Goal: Transaction & Acquisition: Subscribe to service/newsletter

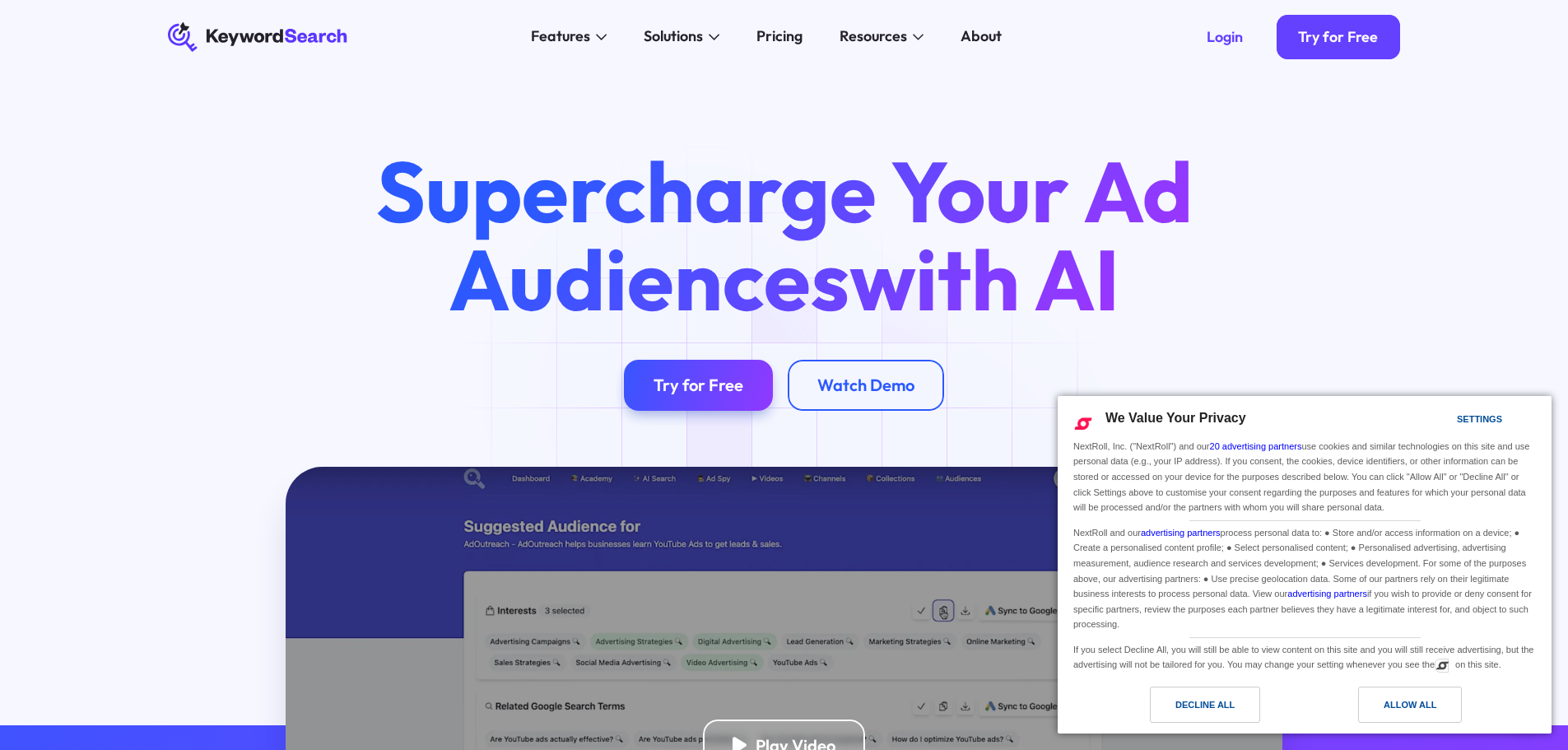
click at [708, 386] on div "Try for Free" at bounding box center [698, 385] width 90 height 21
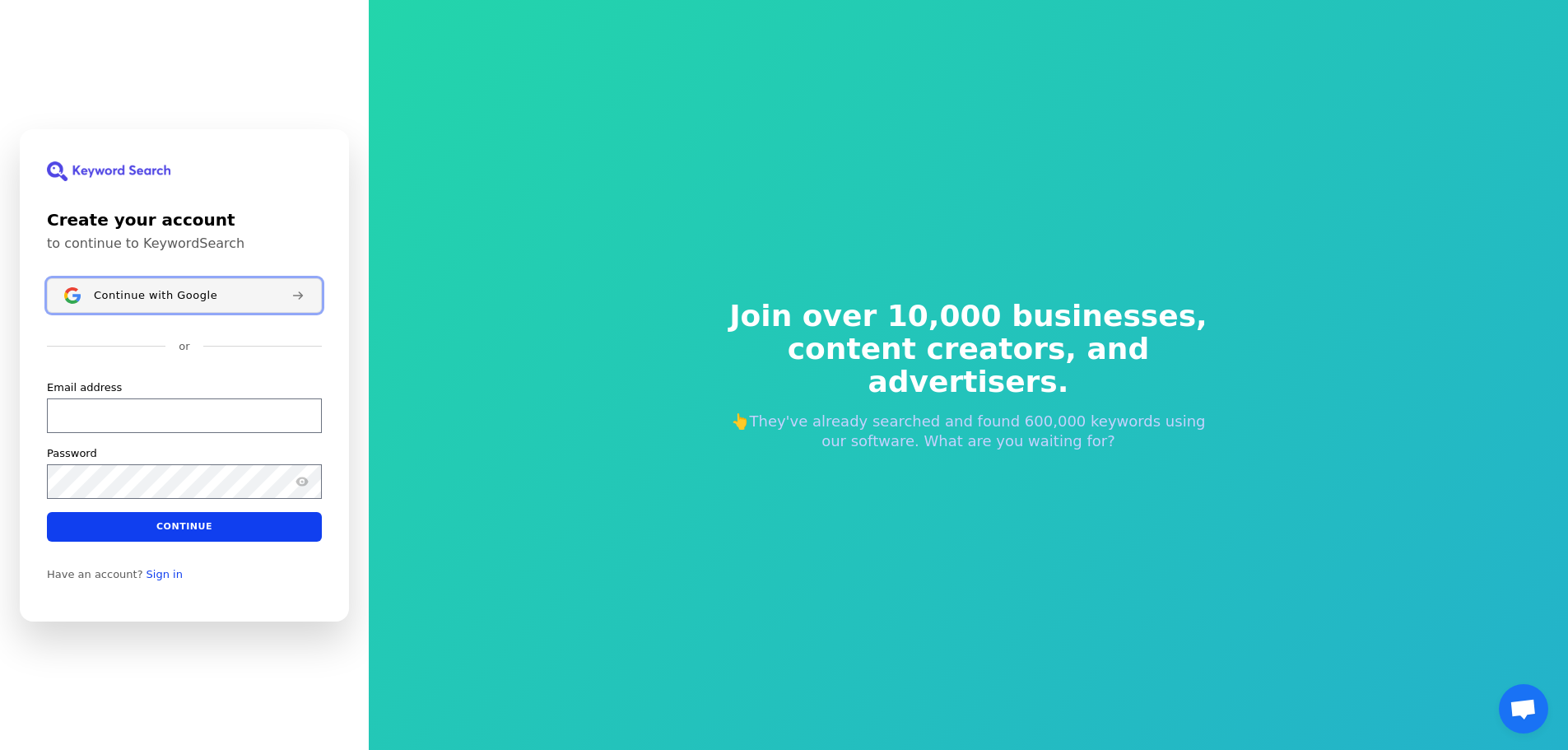
click at [149, 298] on span "Continue with Google" at bounding box center [155, 295] width 123 height 13
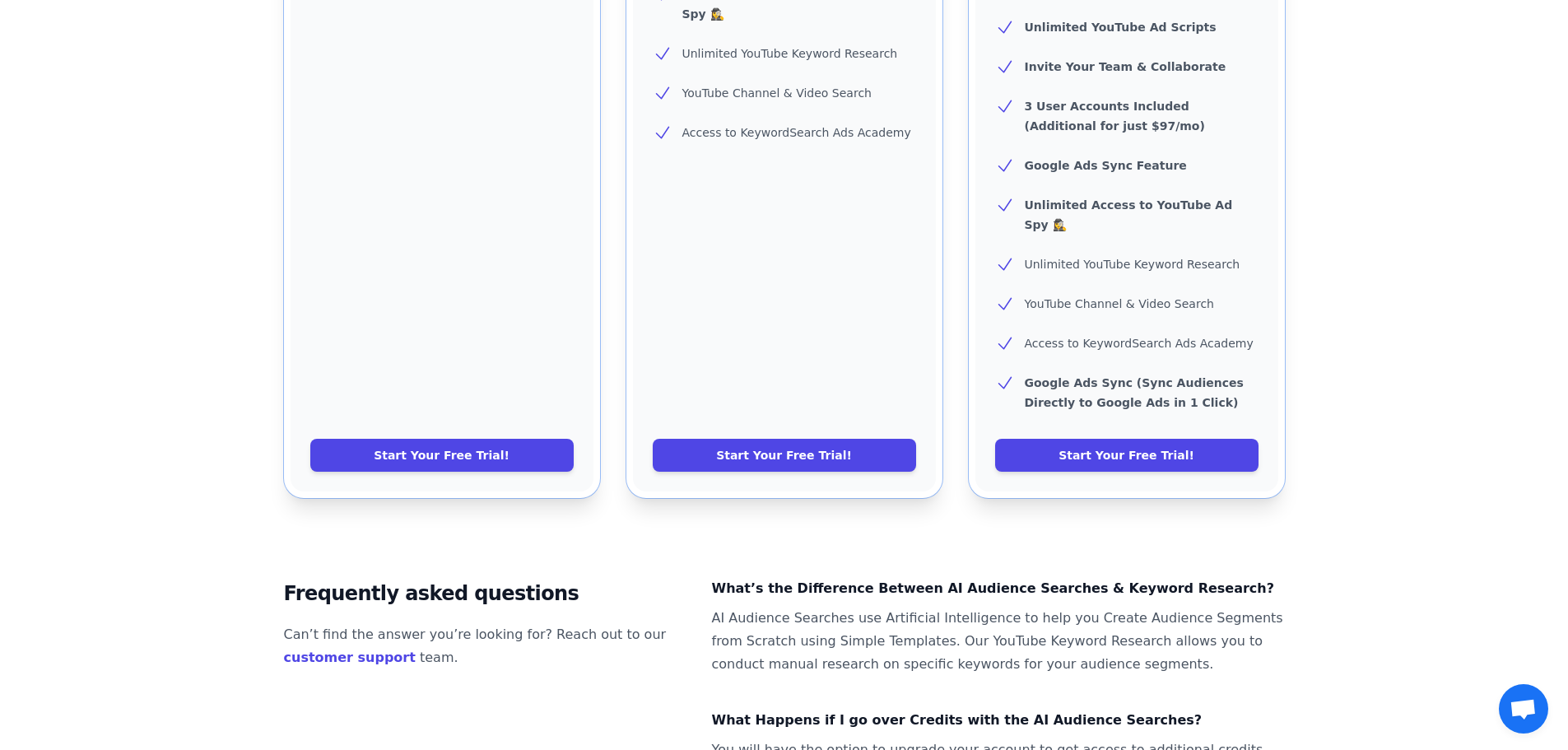
scroll to position [741, 0]
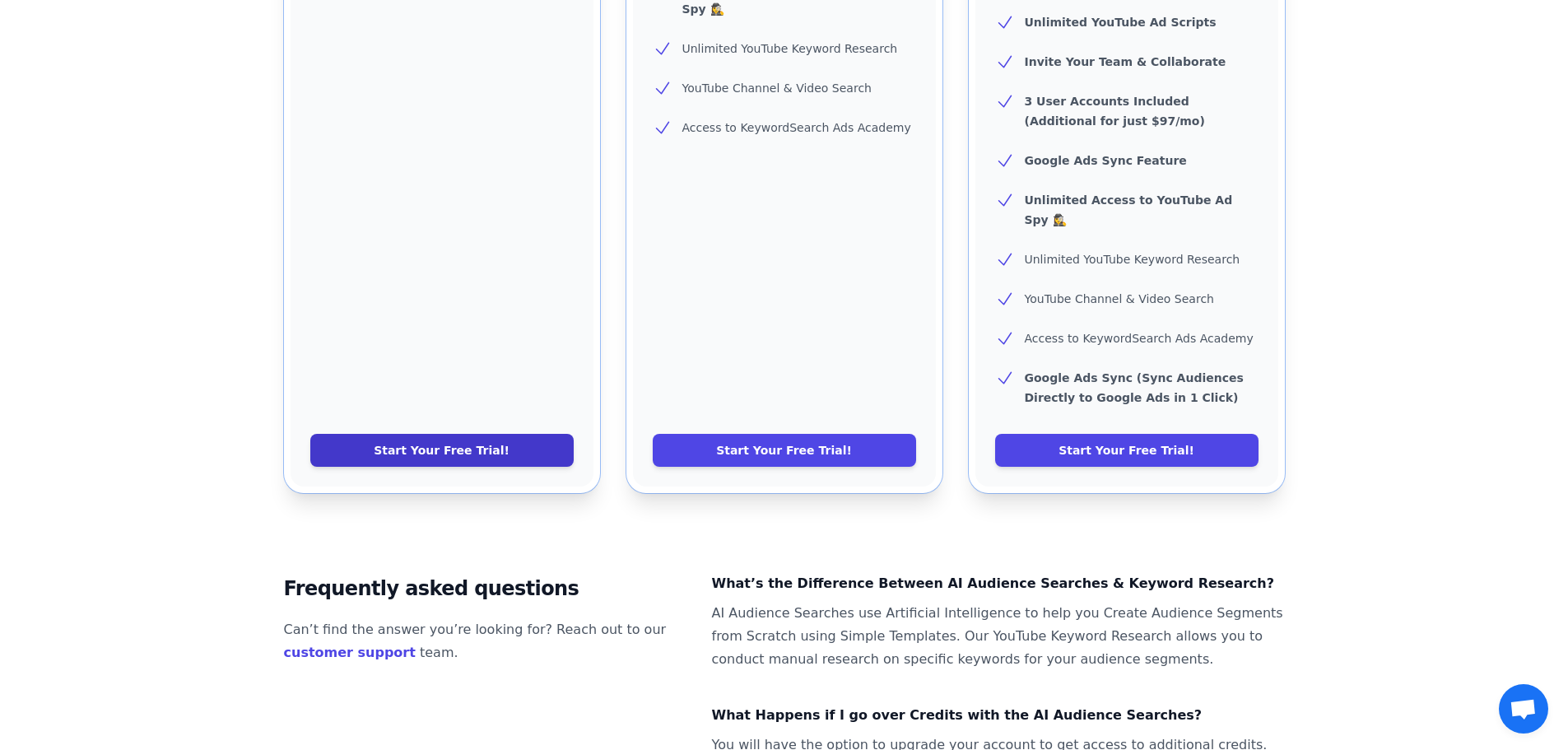
click at [443, 433] on link "Start Your Free Trial!" at bounding box center [442, 450] width 264 height 33
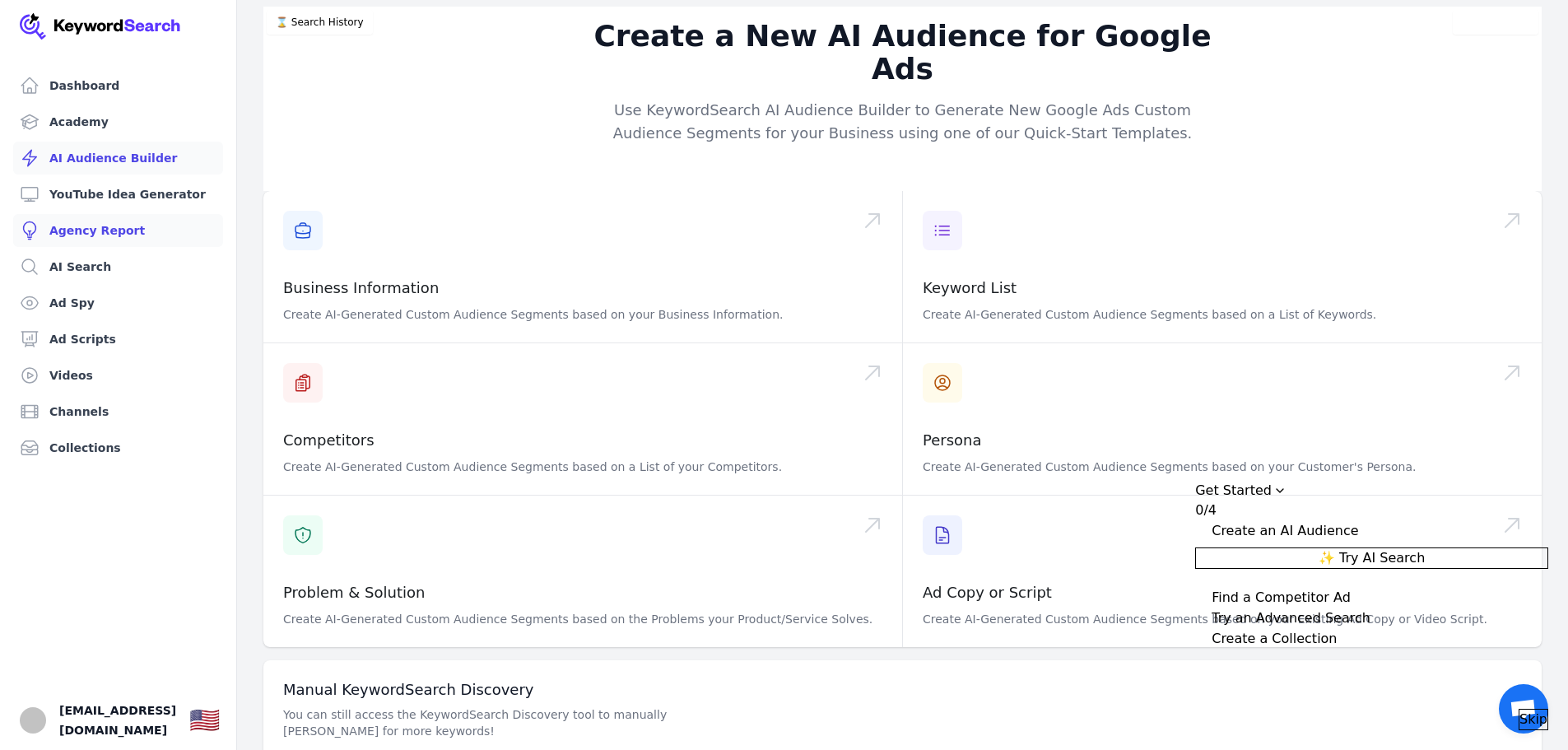
click at [96, 225] on link "Agency Report" at bounding box center [118, 230] width 210 height 33
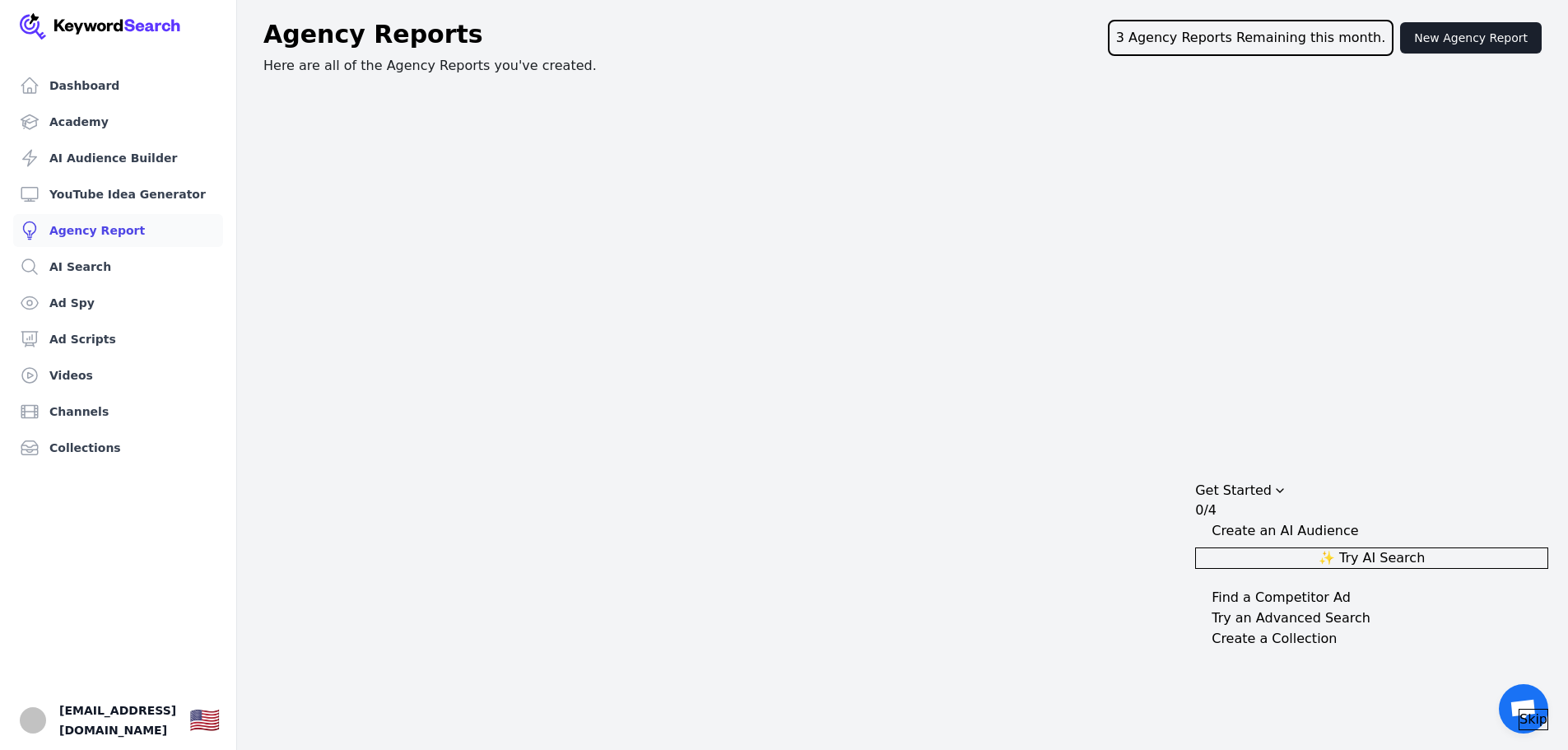
click at [1520, 712] on span "Skip" at bounding box center [1533, 719] width 28 height 20
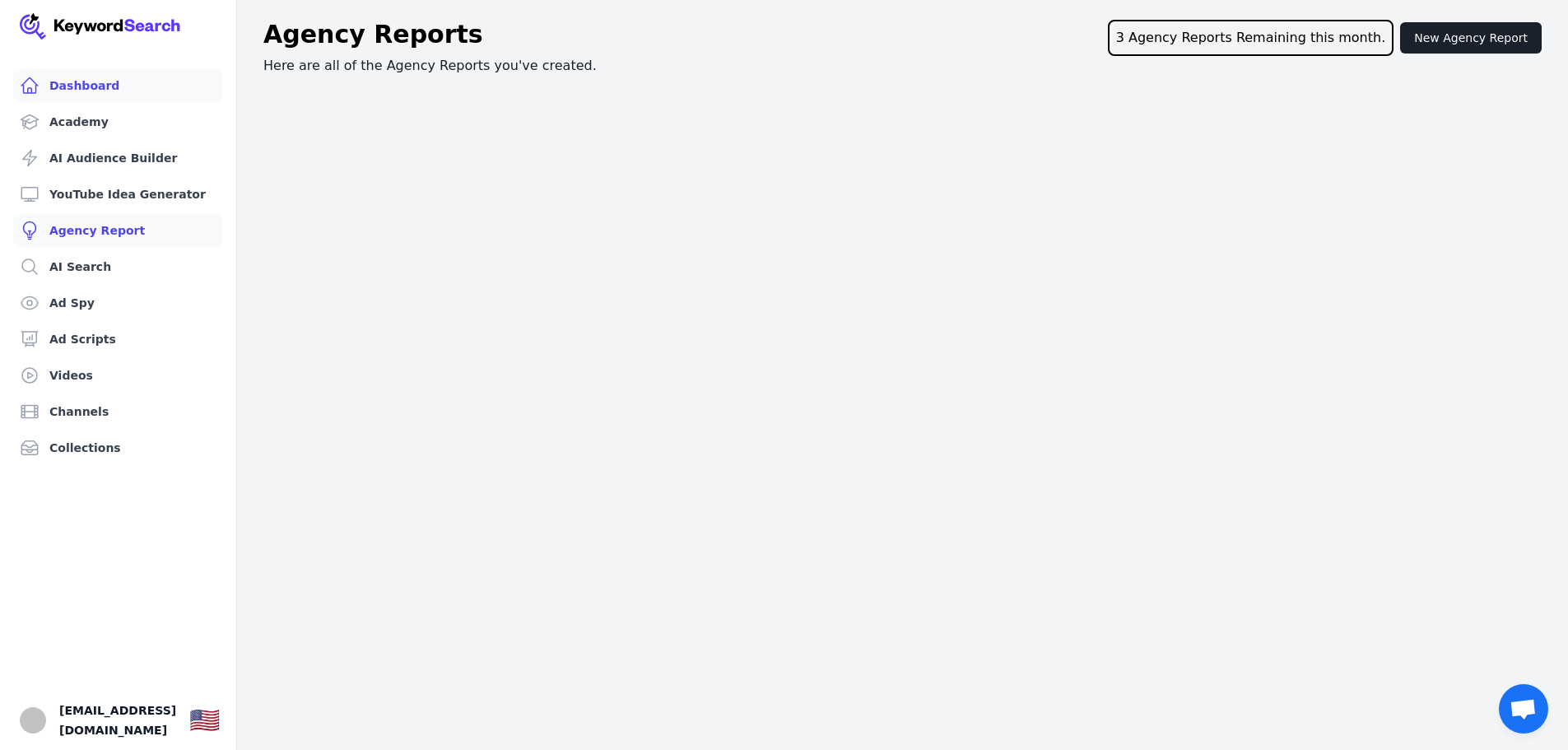
click at [67, 83] on link "Dashboard" at bounding box center [118, 85] width 210 height 33
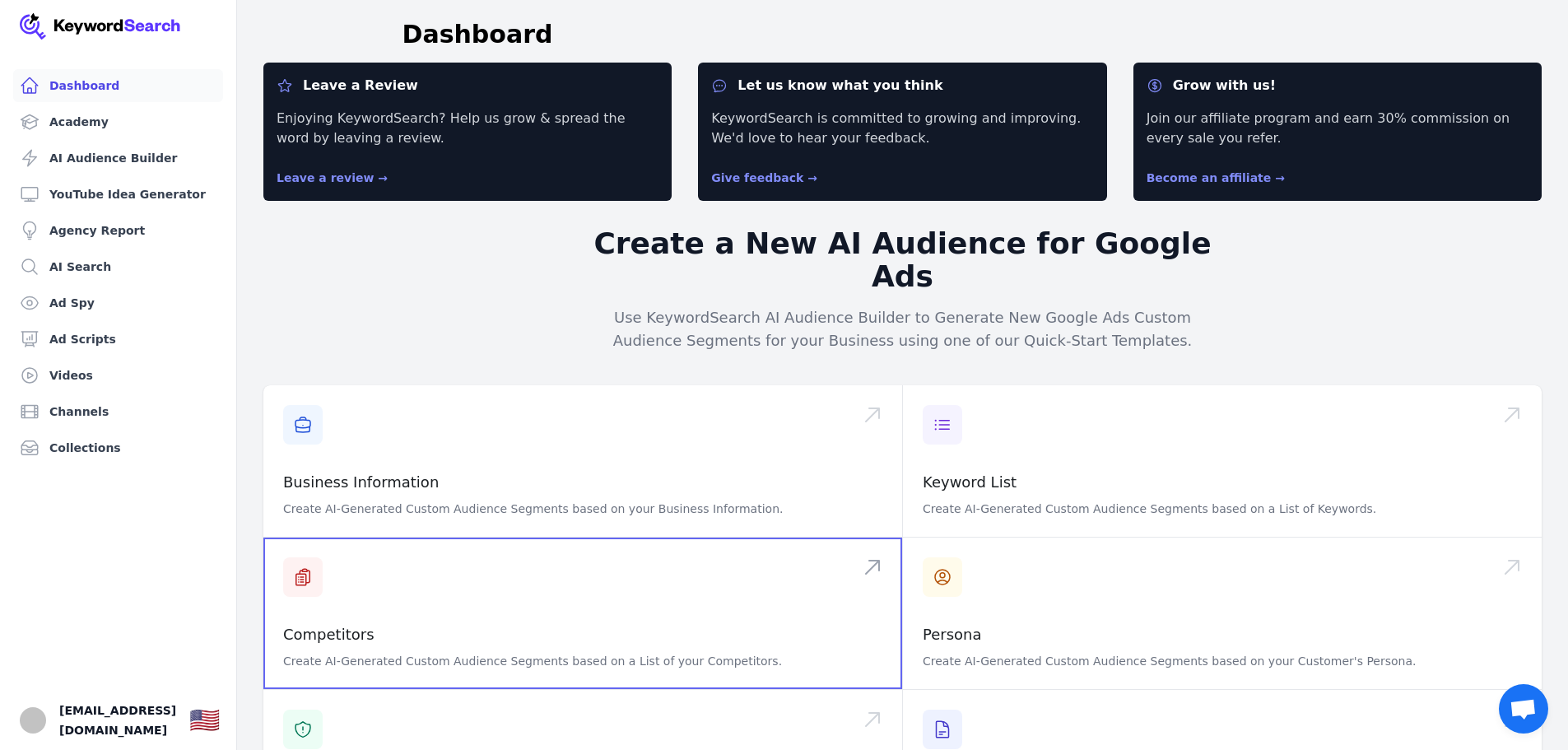
click at [379, 629] on span at bounding box center [583, 612] width 639 height 152
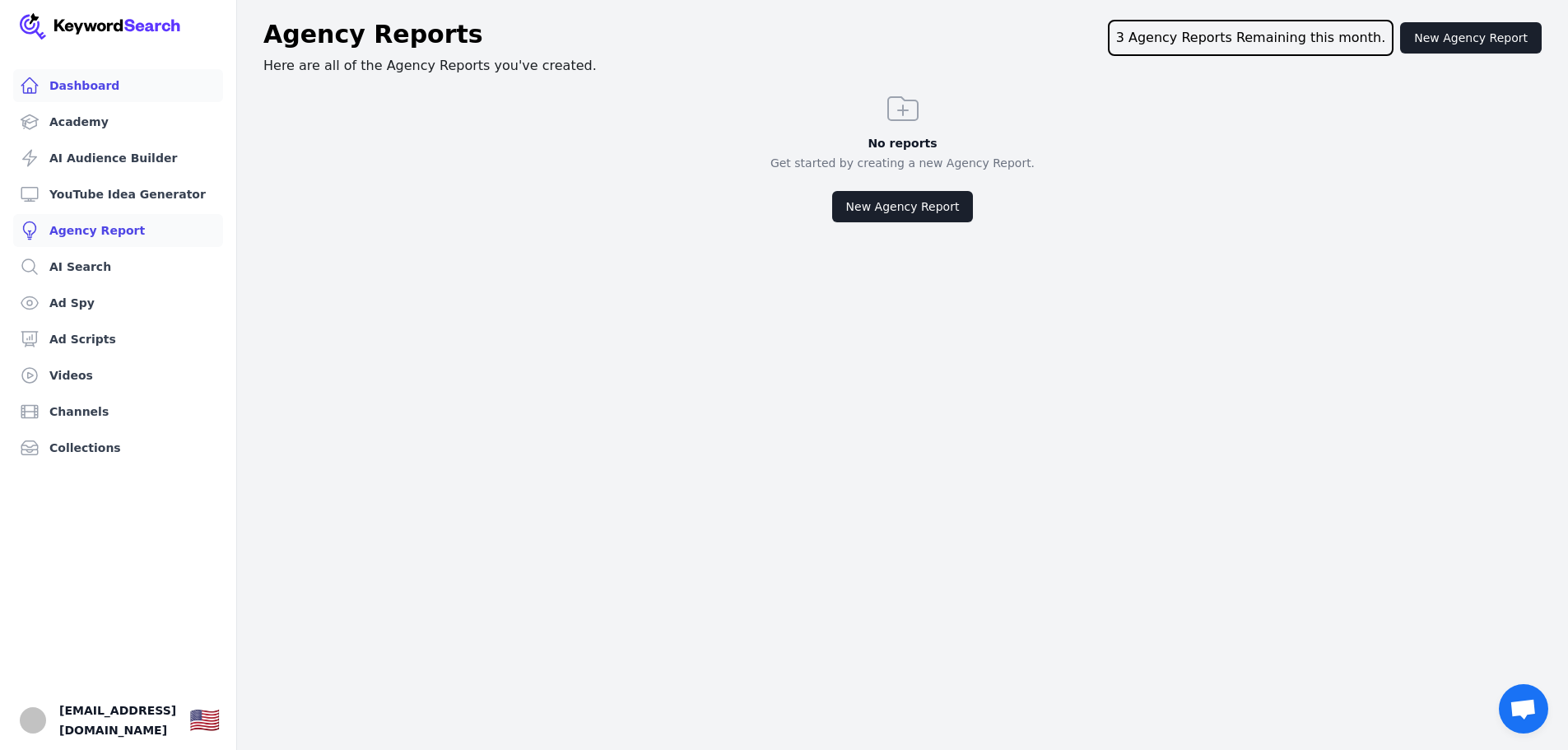
click at [73, 94] on link "Dashboard" at bounding box center [118, 85] width 210 height 33
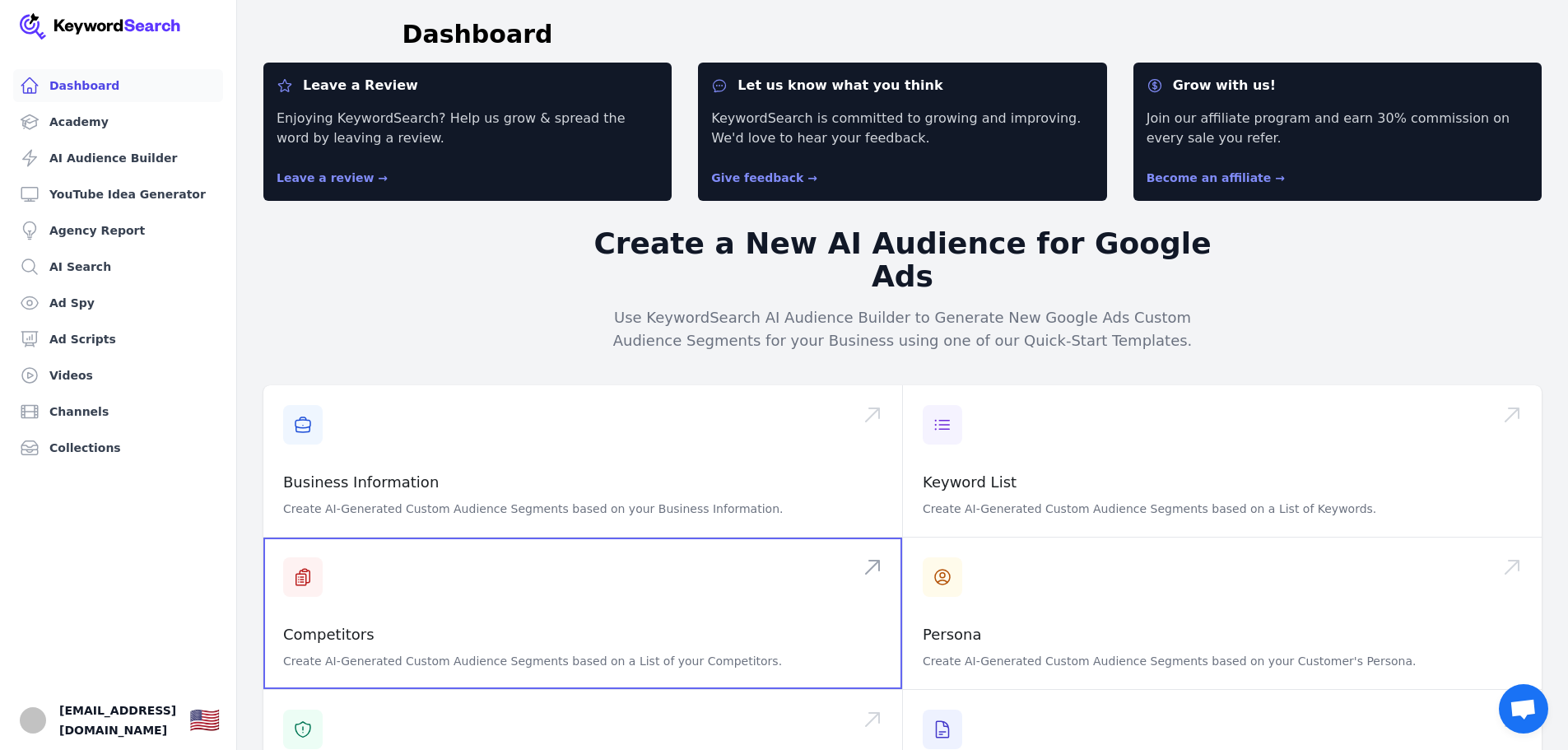
click at [439, 607] on span at bounding box center [583, 612] width 639 height 152
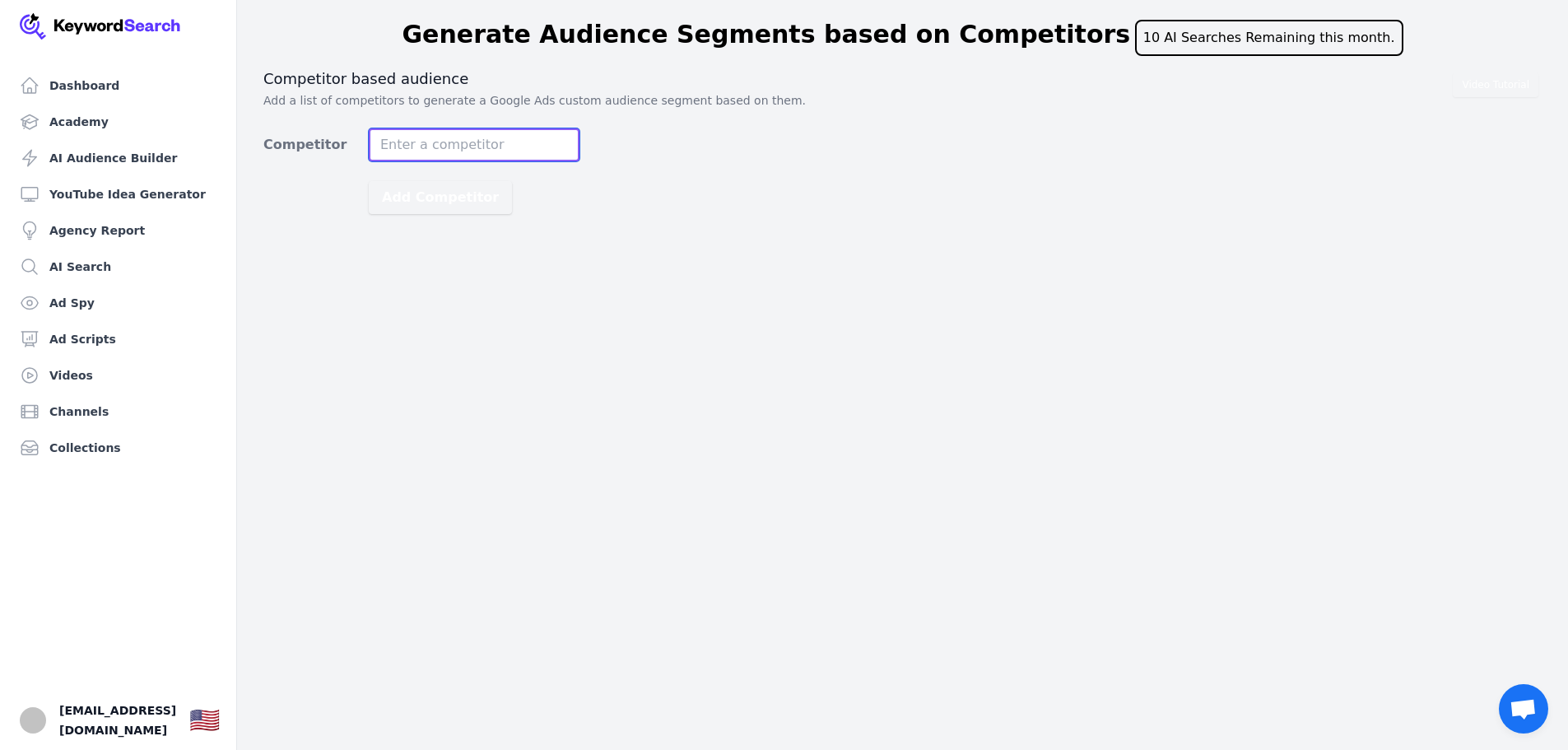
click at [456, 145] on input "Competitor" at bounding box center [474, 145] width 211 height 33
type input "t"
type input "Travel Chapter"
click at [464, 298] on div "Dashboard Academy AI Audience Builder YouTube Idea Generator Agency Report AI S…" at bounding box center [784, 375] width 1568 height 750
click at [439, 205] on button "Add Competitor" at bounding box center [440, 197] width 143 height 33
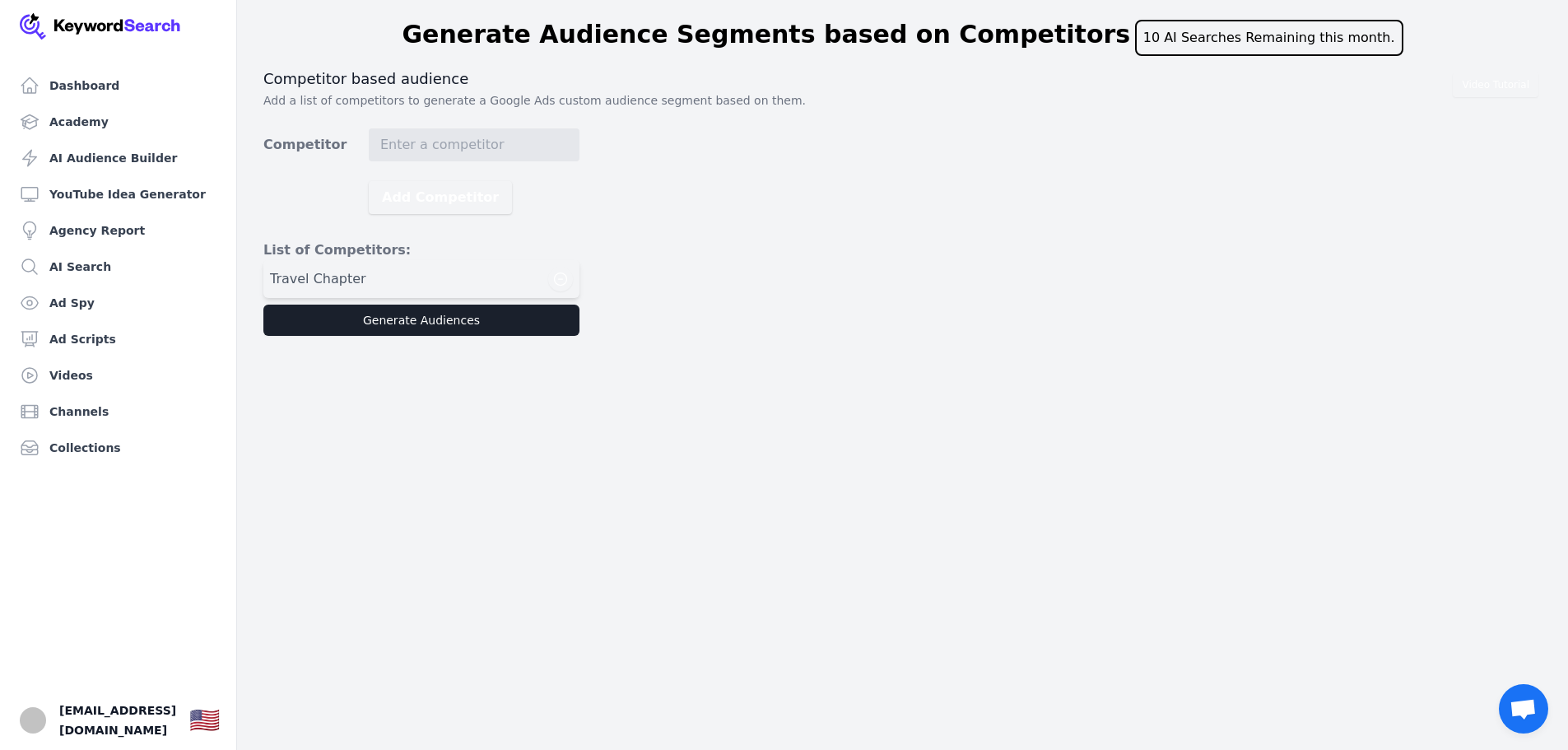
click at [387, 278] on div "Travel Chapter" at bounding box center [421, 279] width 302 height 25
click at [452, 141] on input "Competitor" at bounding box center [474, 145] width 211 height 33
type input "Holiday Cottages"
click at [433, 190] on button "Add Competitor" at bounding box center [440, 197] width 143 height 33
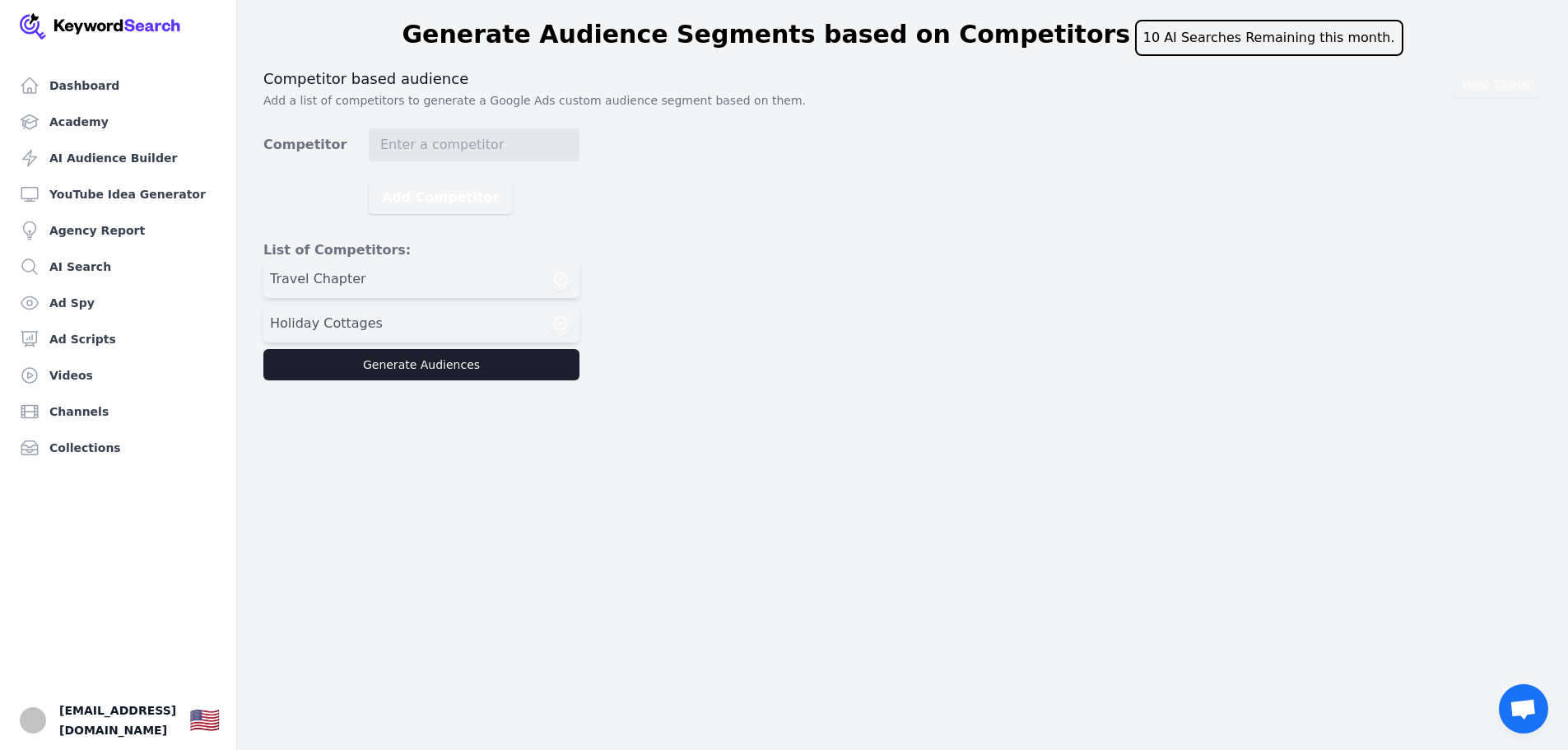
click at [423, 278] on div "Travel Chapter" at bounding box center [421, 279] width 302 height 25
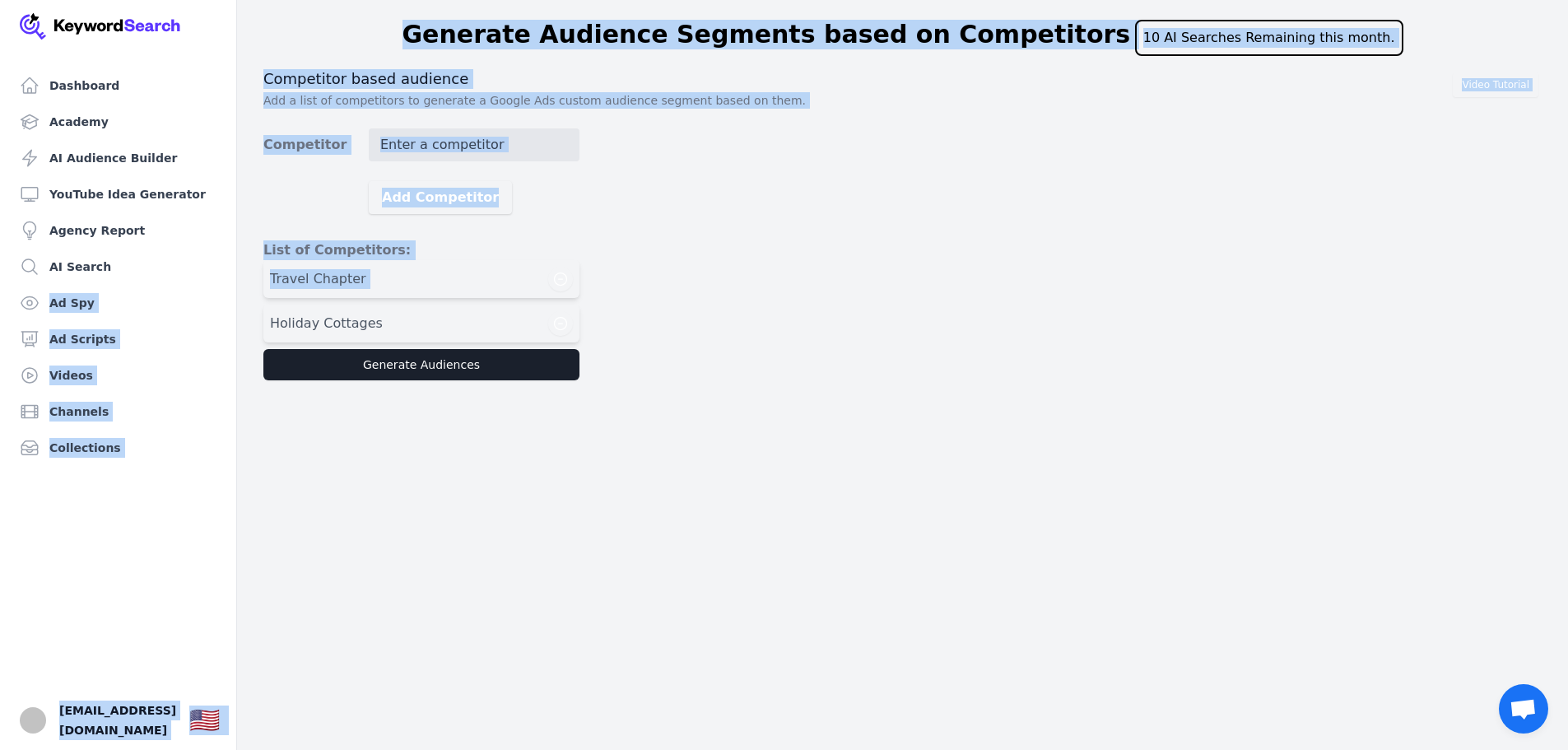
drag, startPoint x: 433, startPoint y: 283, endPoint x: 223, endPoint y: 289, distance: 210.1
click at [223, 289] on div "Dashboard Academy AI Audience Builder YouTube Idea Generator Agency Report AI S…" at bounding box center [784, 193] width 1568 height 387
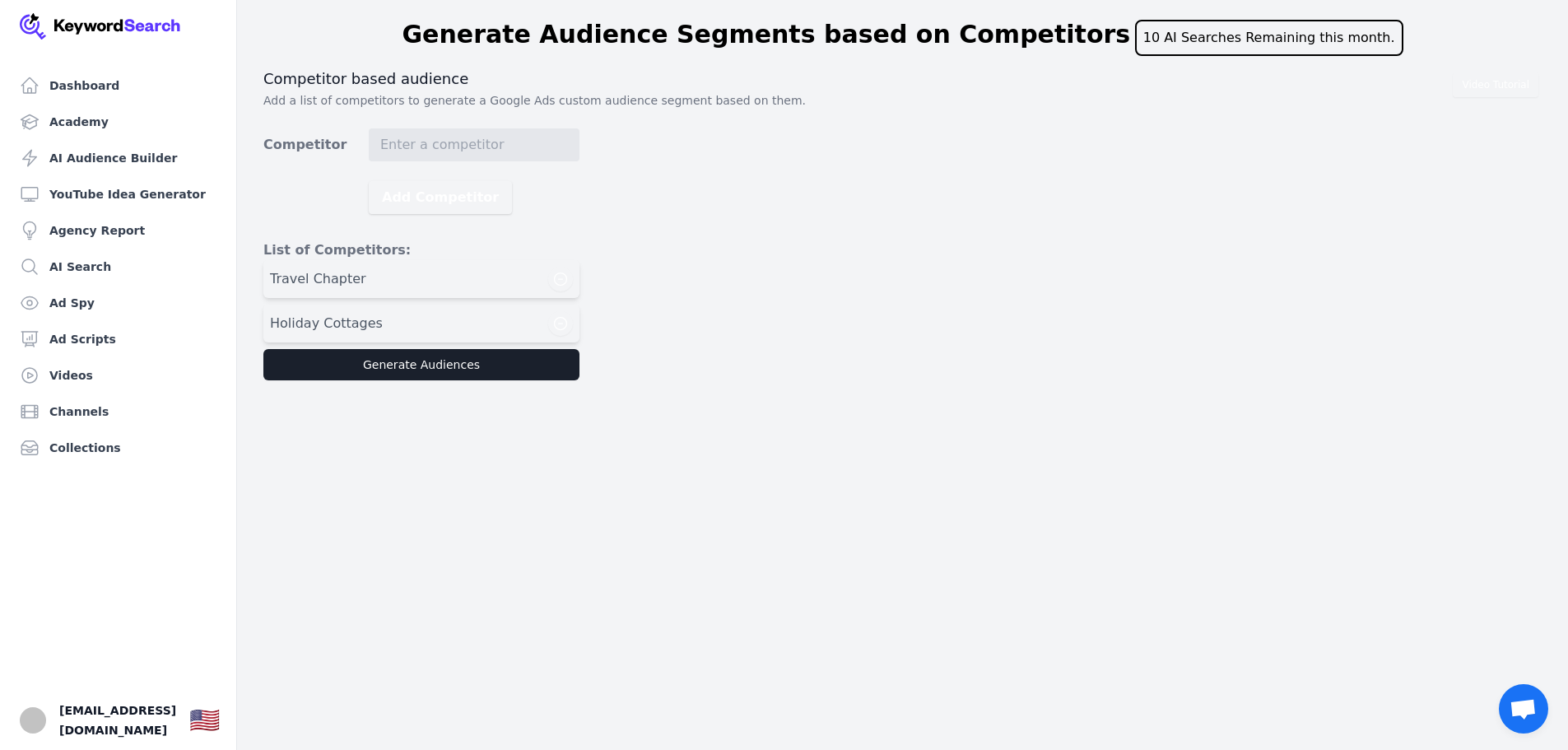
click at [844, 453] on div "Dashboard Academy AI Audience Builder YouTube Idea Generator Agency Report AI S…" at bounding box center [784, 375] width 1568 height 750
click at [412, 364] on button "Generate Audiences" at bounding box center [421, 365] width 316 height 31
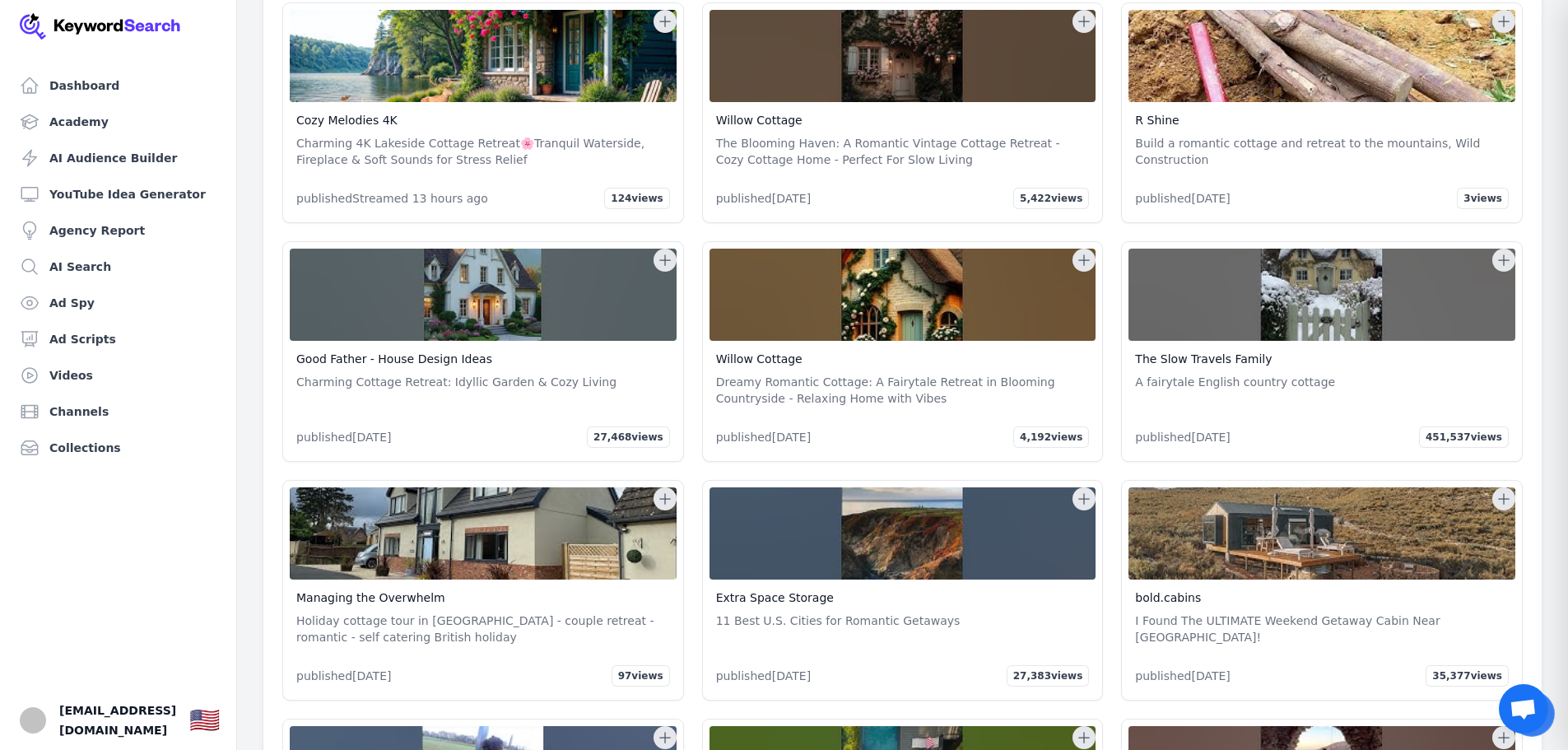
scroll to position [93647, 0]
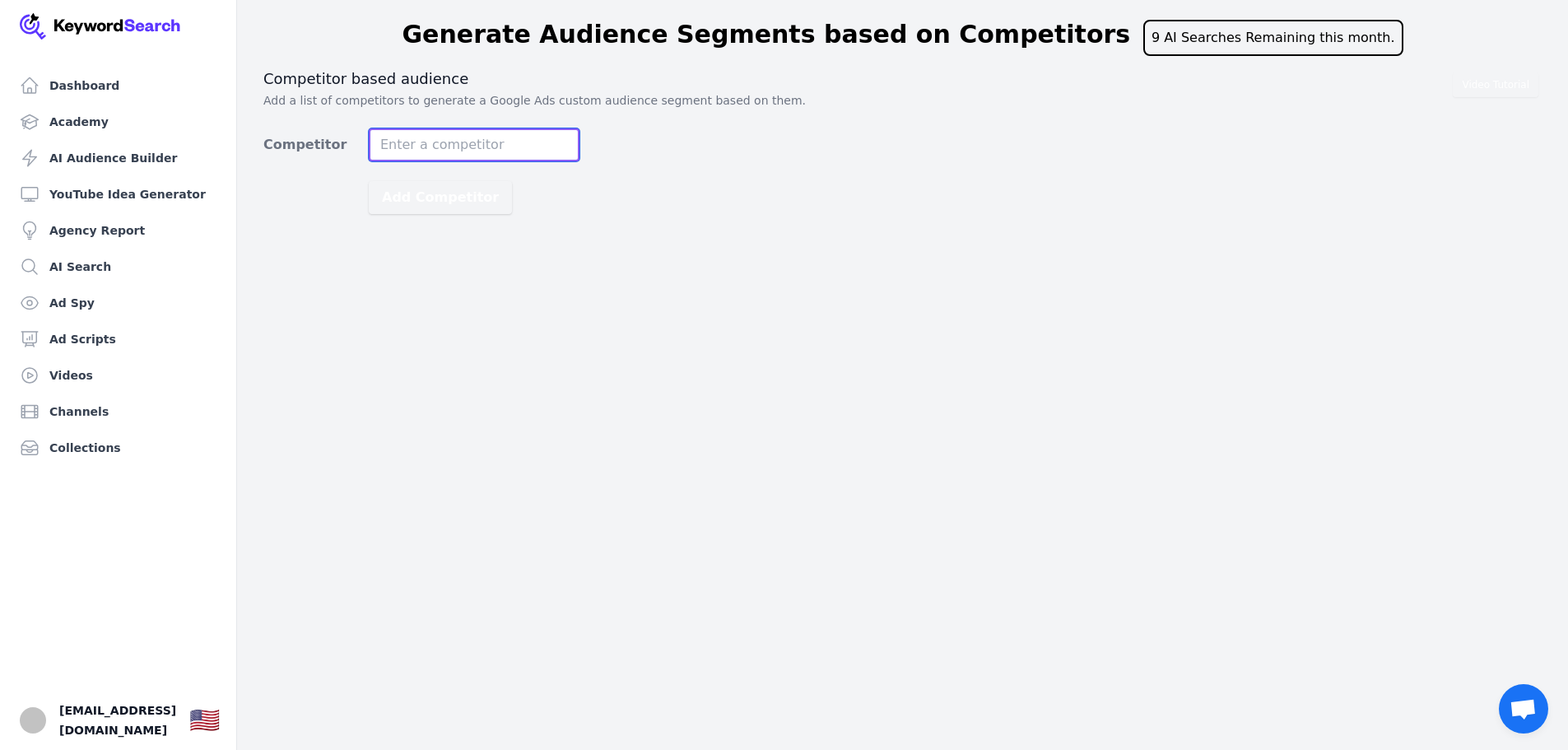
click at [412, 145] on input "Competitor" at bounding box center [474, 145] width 211 height 33
type input "classic cottages"
click at [369, 181] on button "Add Competitor" at bounding box center [440, 197] width 143 height 33
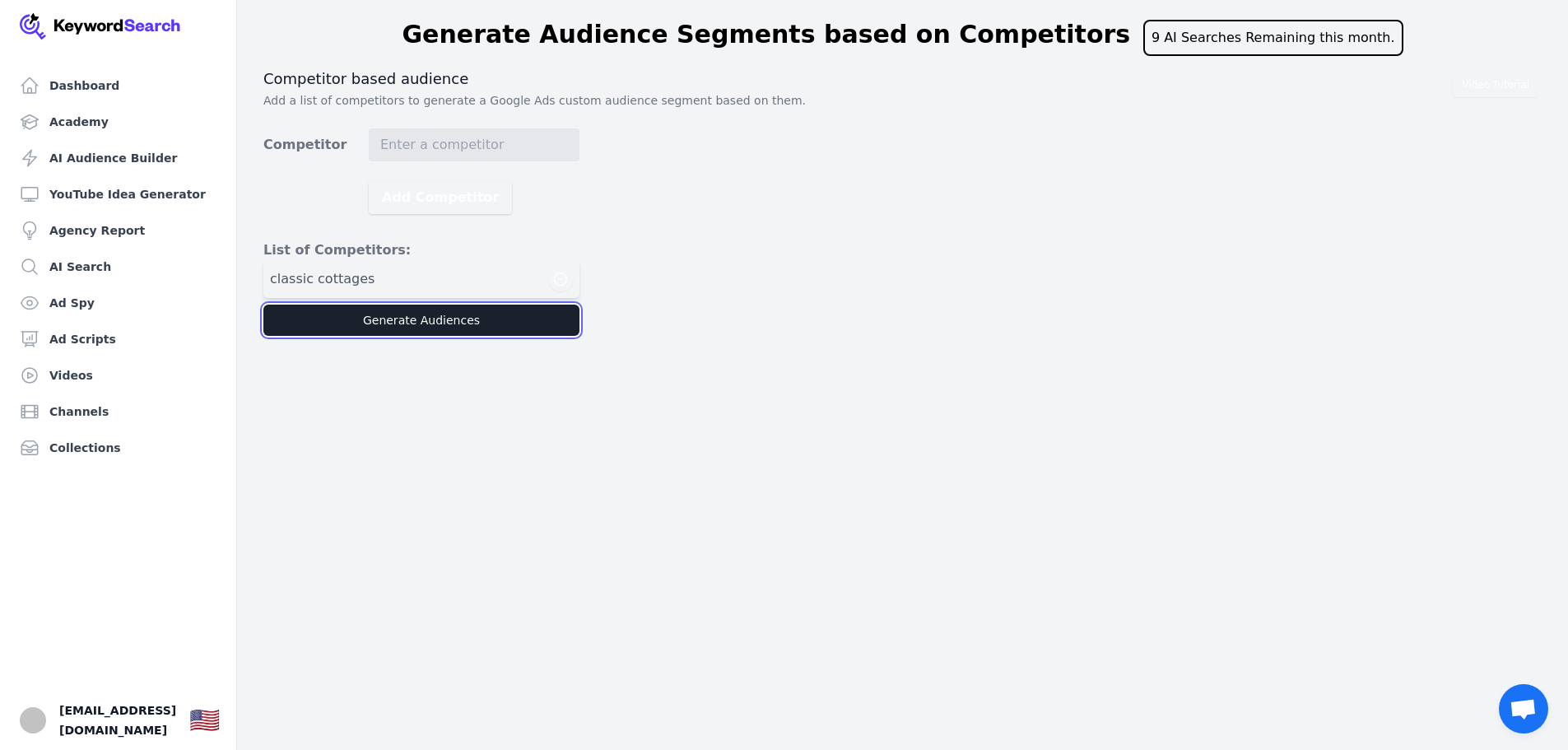
click at [385, 317] on button "Generate Audiences" at bounding box center [421, 320] width 316 height 31
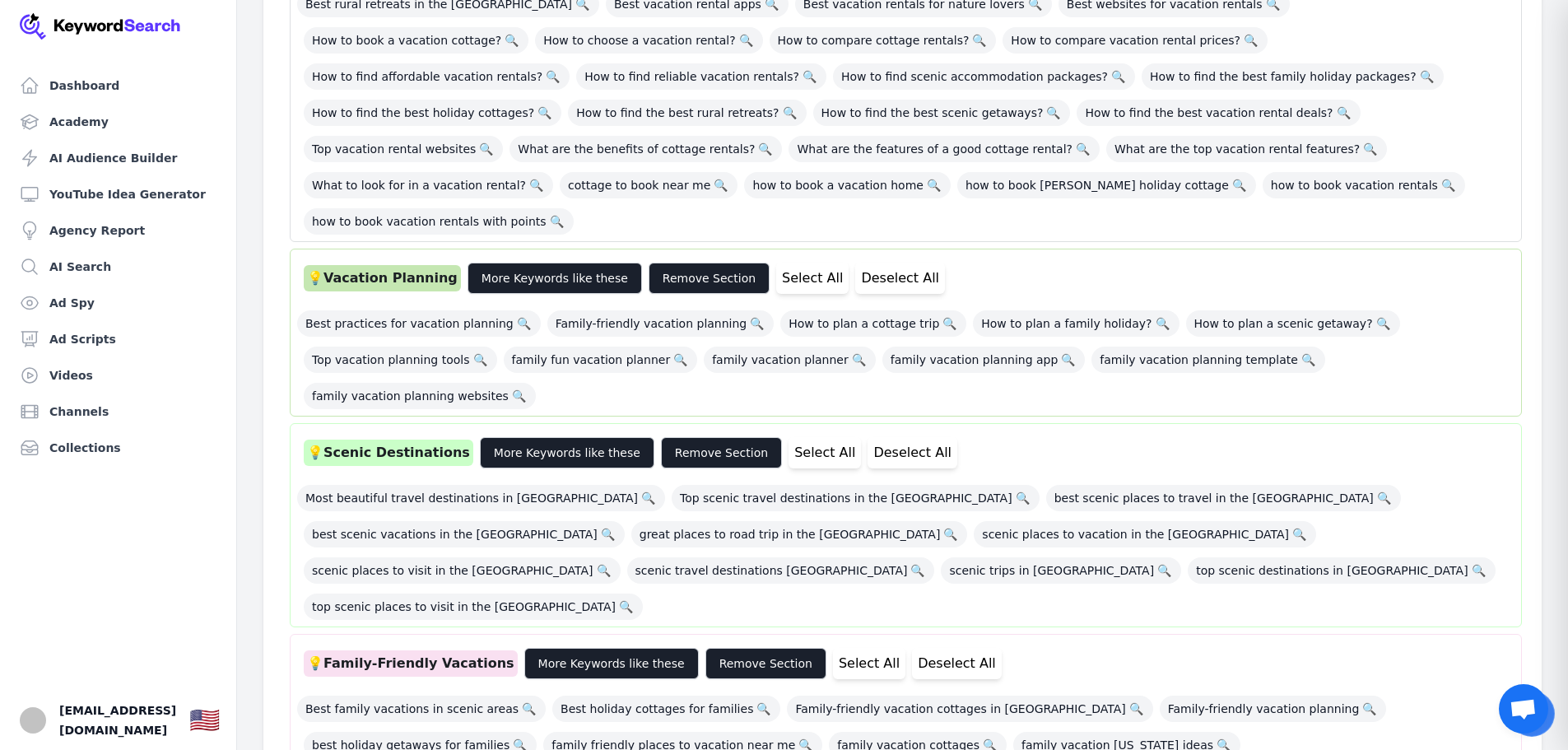
scroll to position [329, 0]
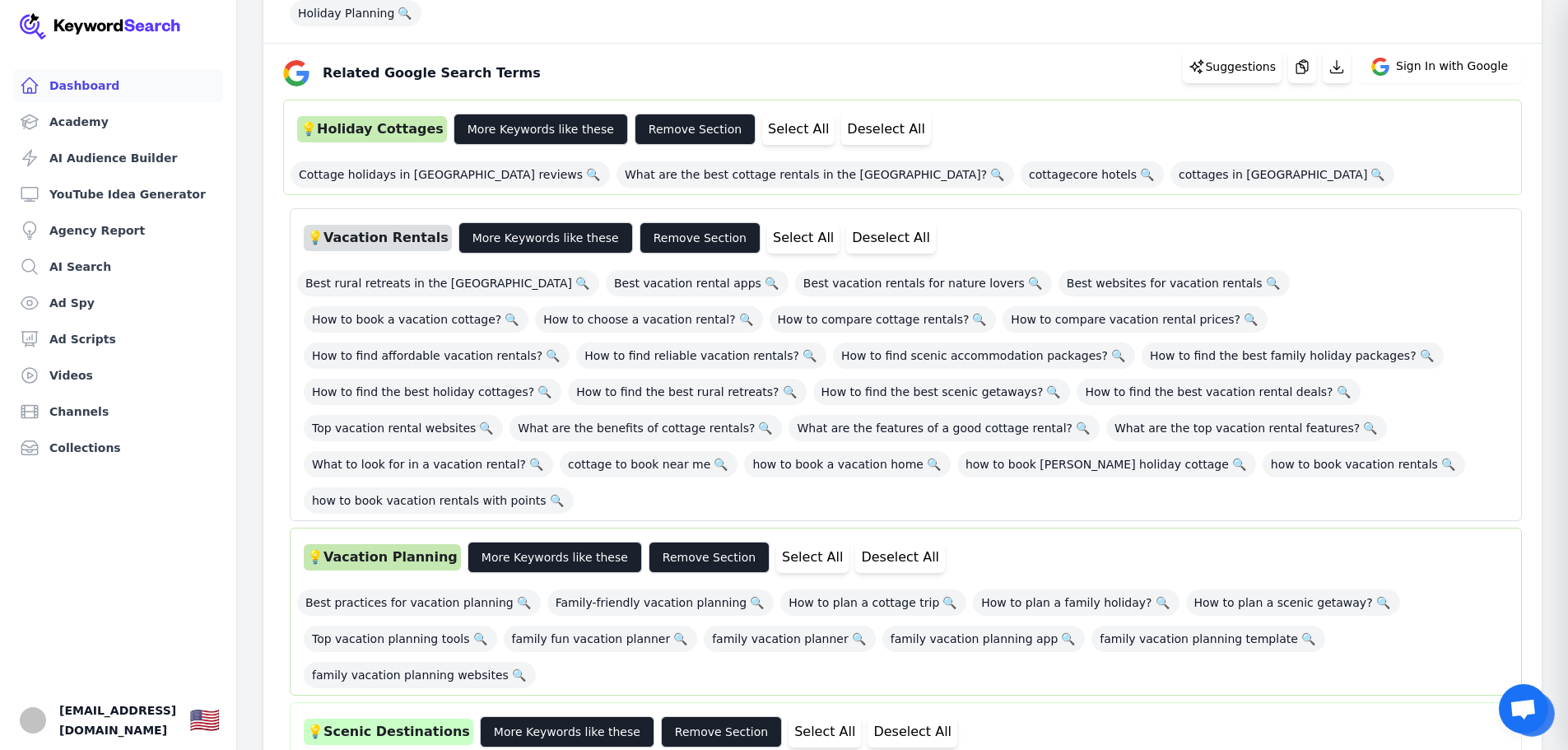
click at [91, 88] on link "Dashboard" at bounding box center [118, 85] width 210 height 33
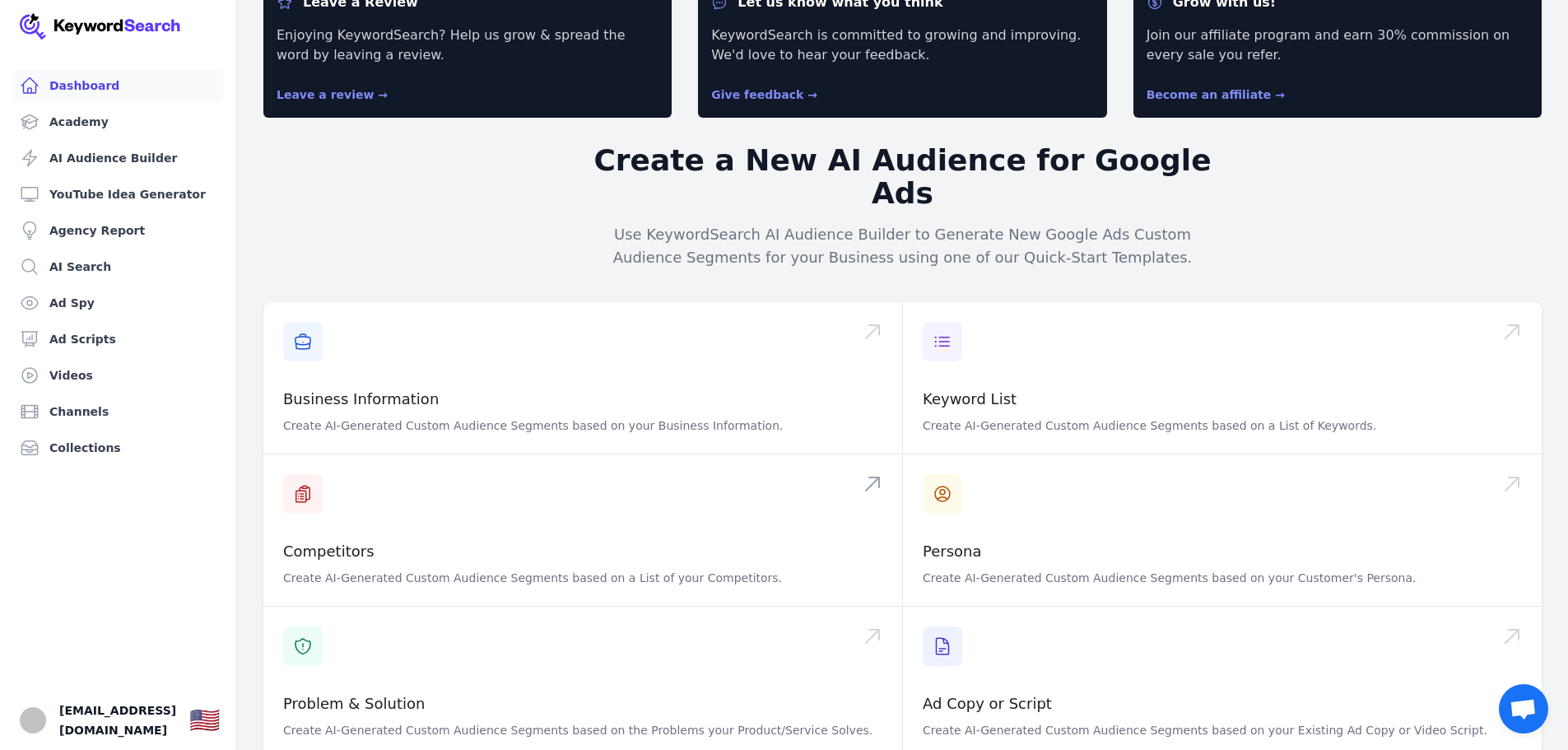
scroll to position [82, 0]
click at [448, 525] on span at bounding box center [583, 530] width 639 height 152
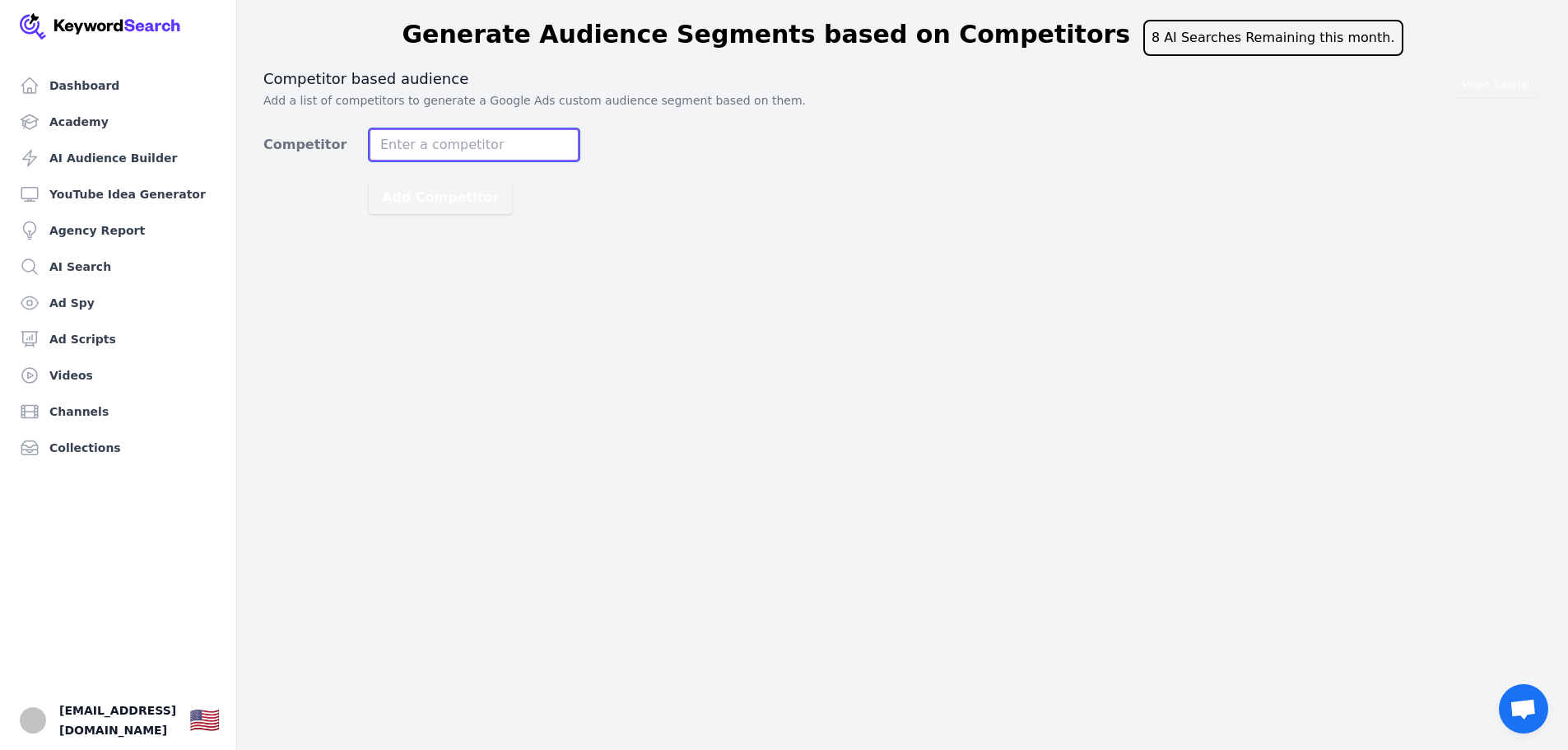
click at [399, 144] on input "Competitor" at bounding box center [474, 145] width 211 height 33
type input "aspects holidays [GEOGRAPHIC_DATA]"
click at [431, 198] on button "Add Competitor" at bounding box center [440, 197] width 143 height 33
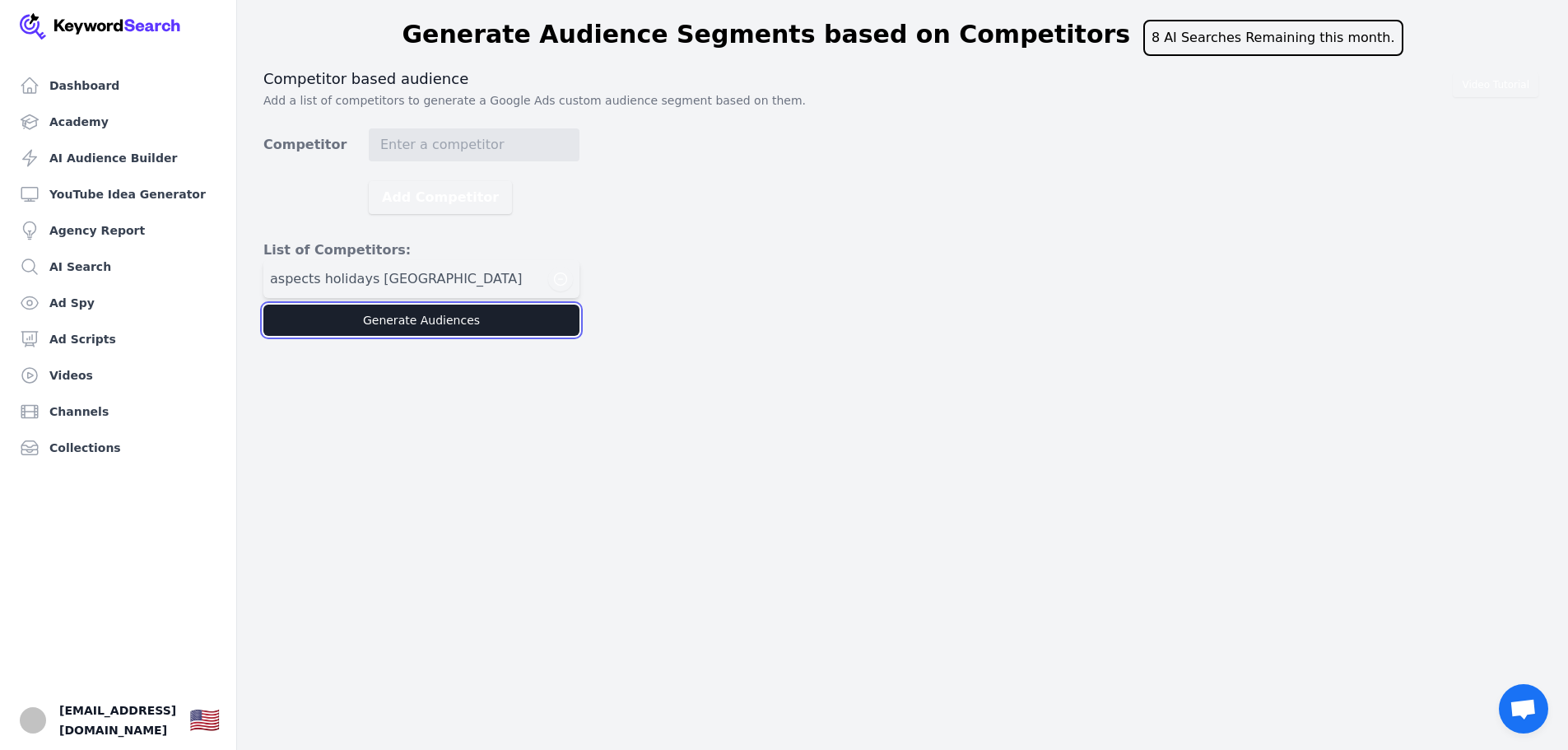
click at [462, 320] on button "Generate Audiences" at bounding box center [421, 320] width 316 height 31
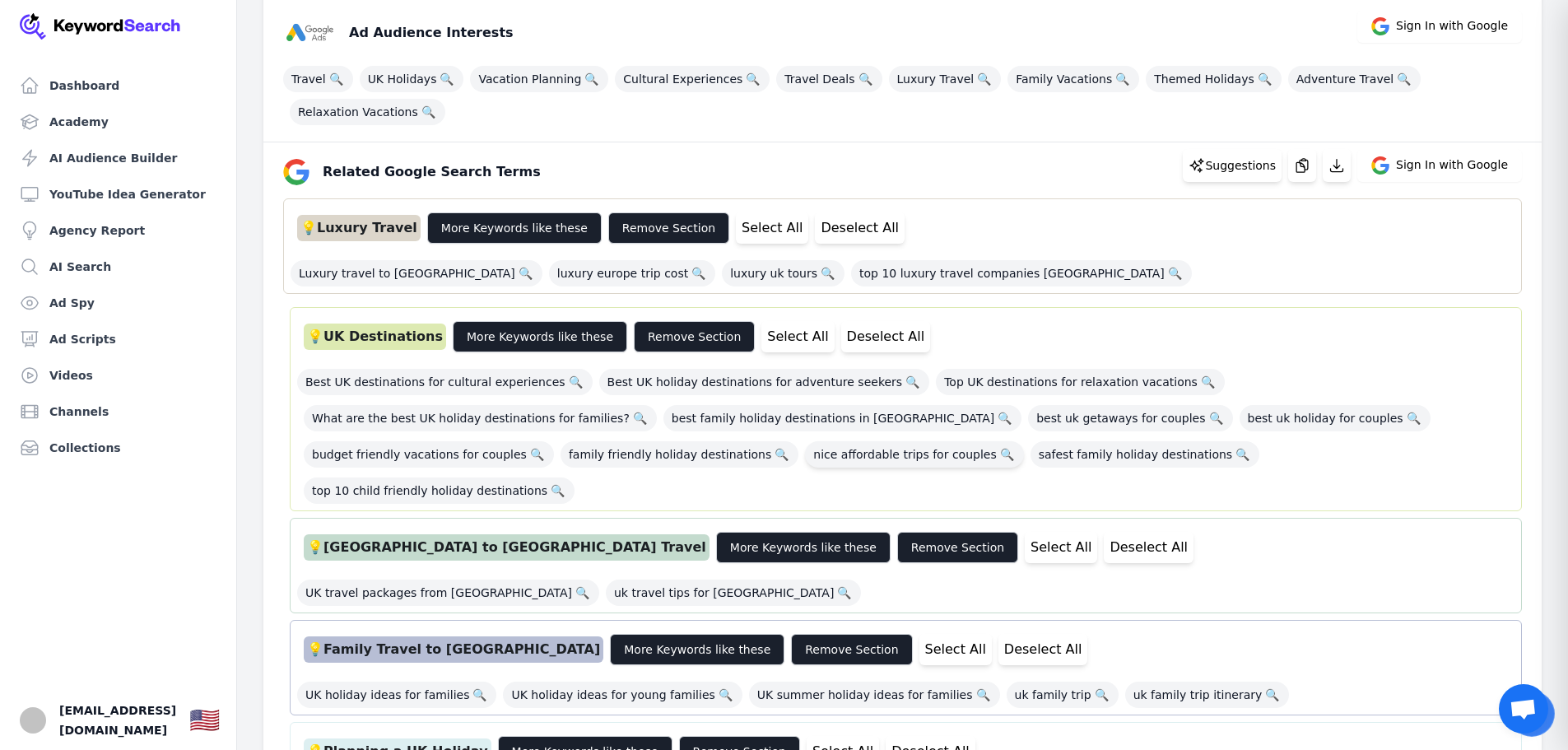
scroll to position [247, 0]
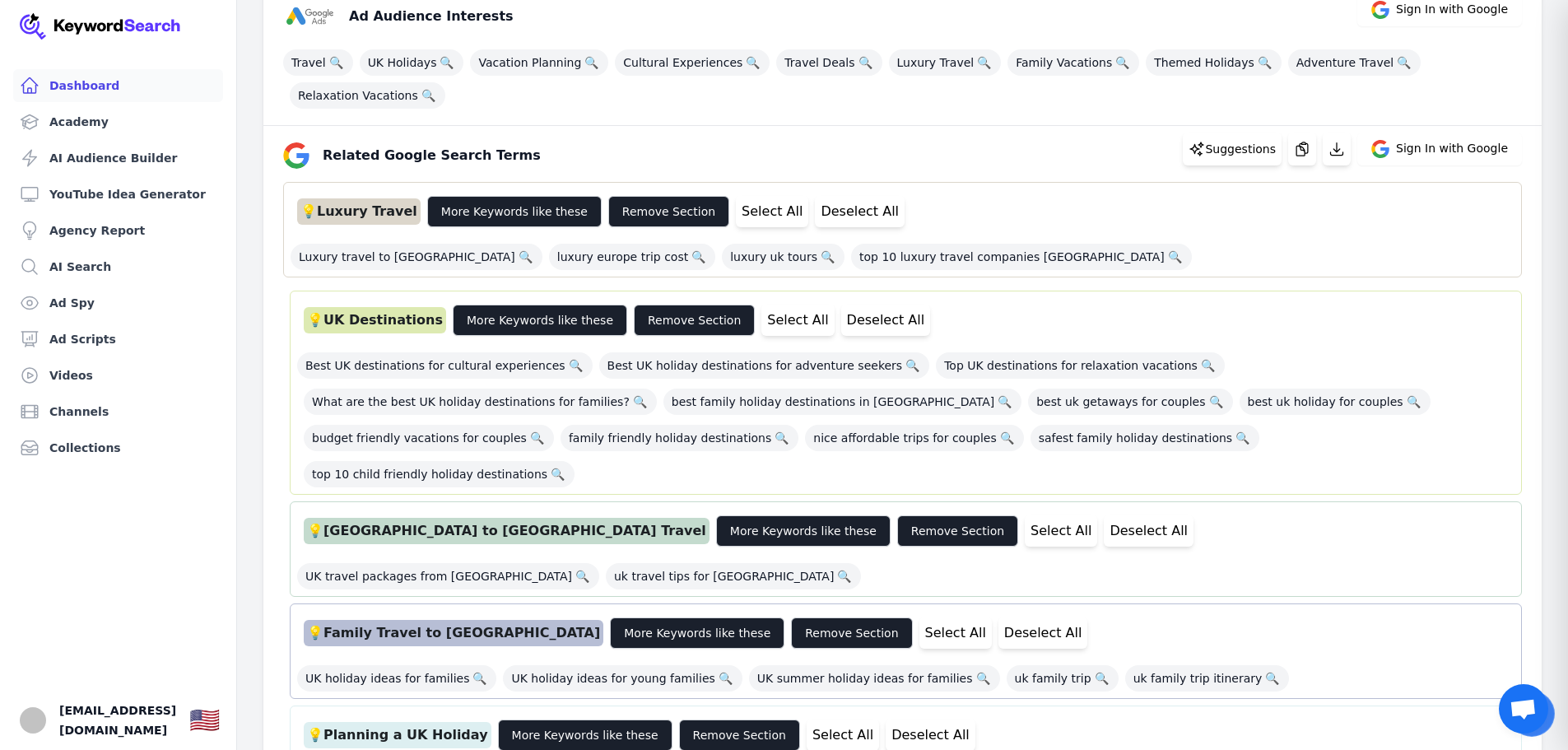
click at [75, 88] on link "Dashboard" at bounding box center [118, 85] width 210 height 33
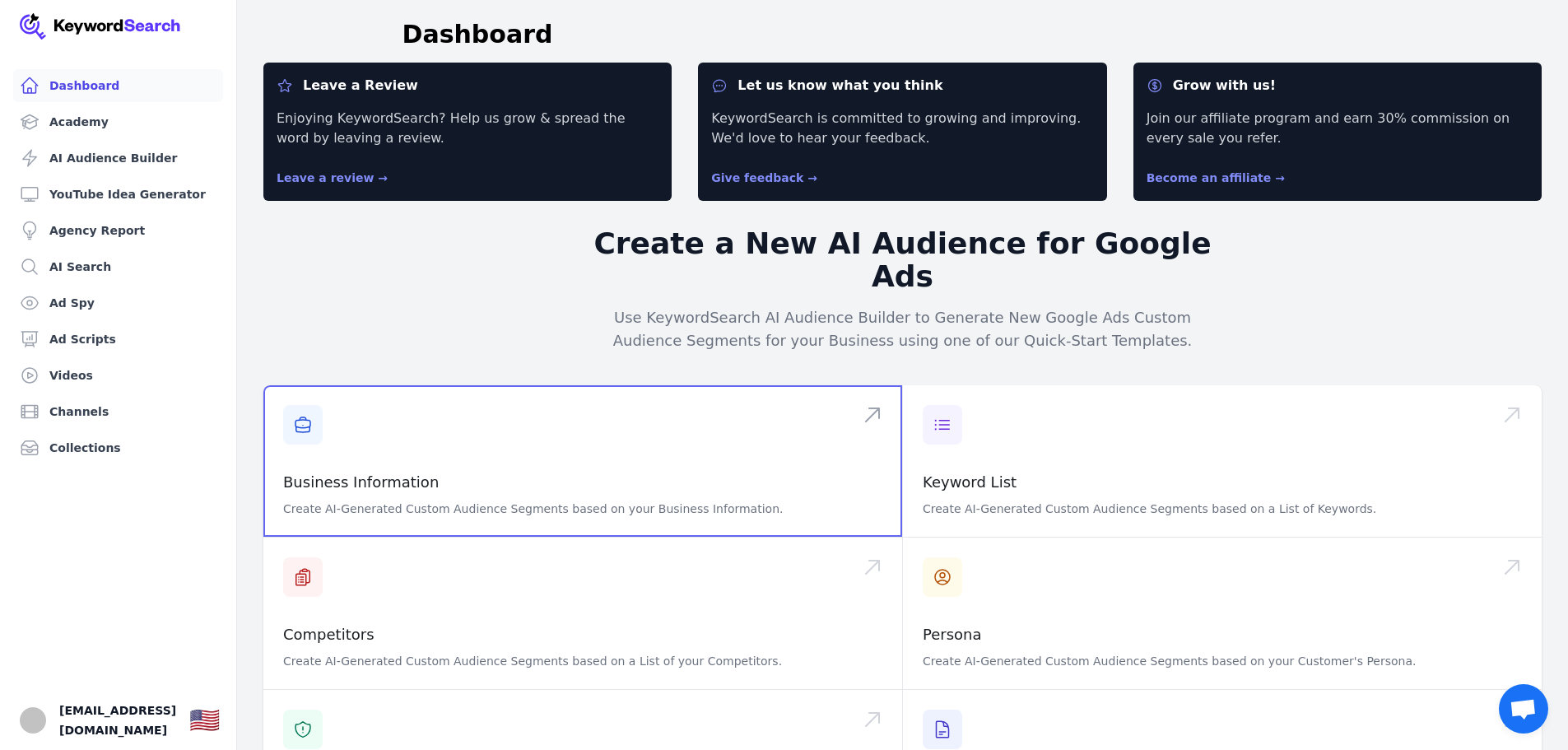
click at [394, 461] on span at bounding box center [583, 461] width 639 height 152
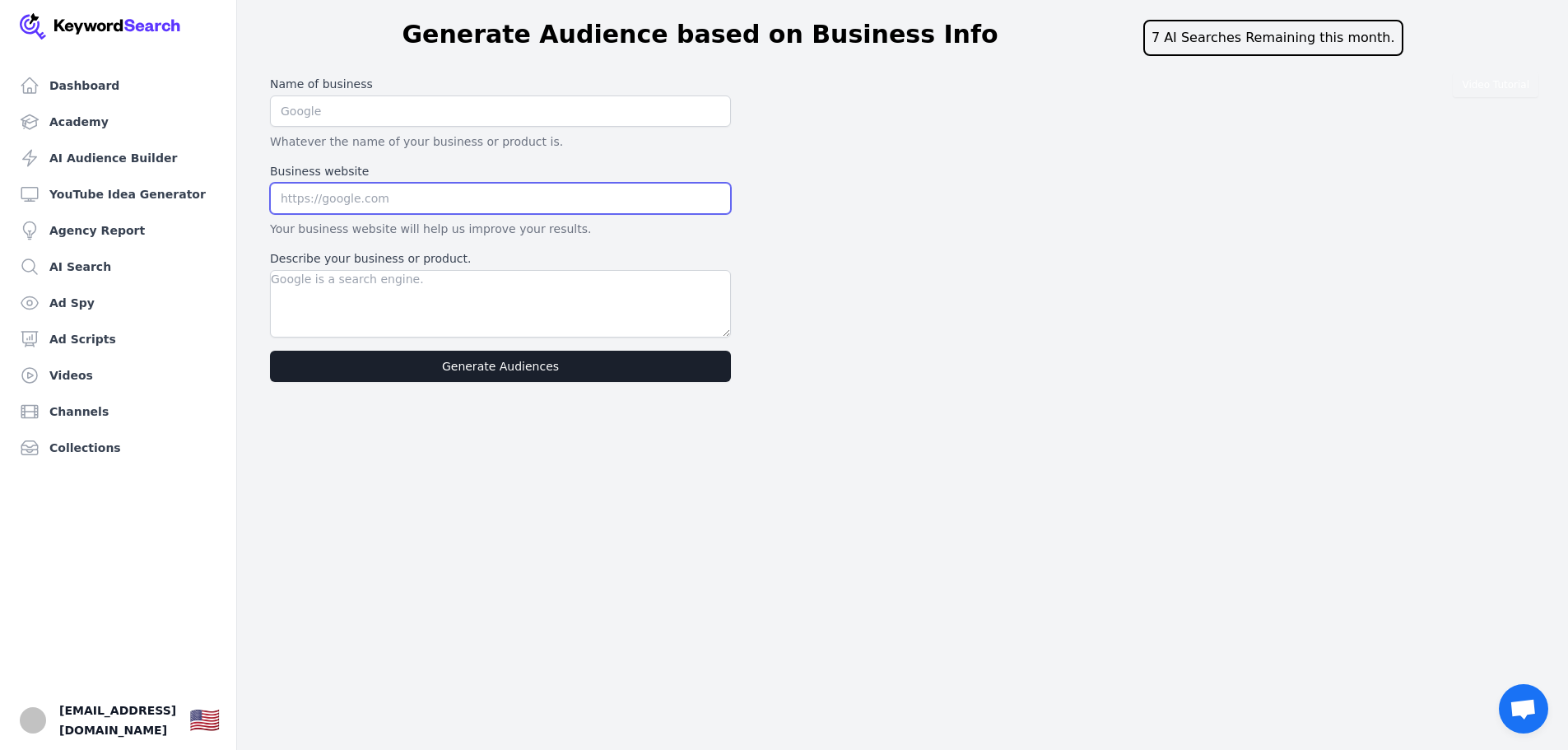
click at [395, 192] on input "text" at bounding box center [501, 198] width 461 height 31
click at [332, 117] on input "text" at bounding box center [501, 111] width 461 height 31
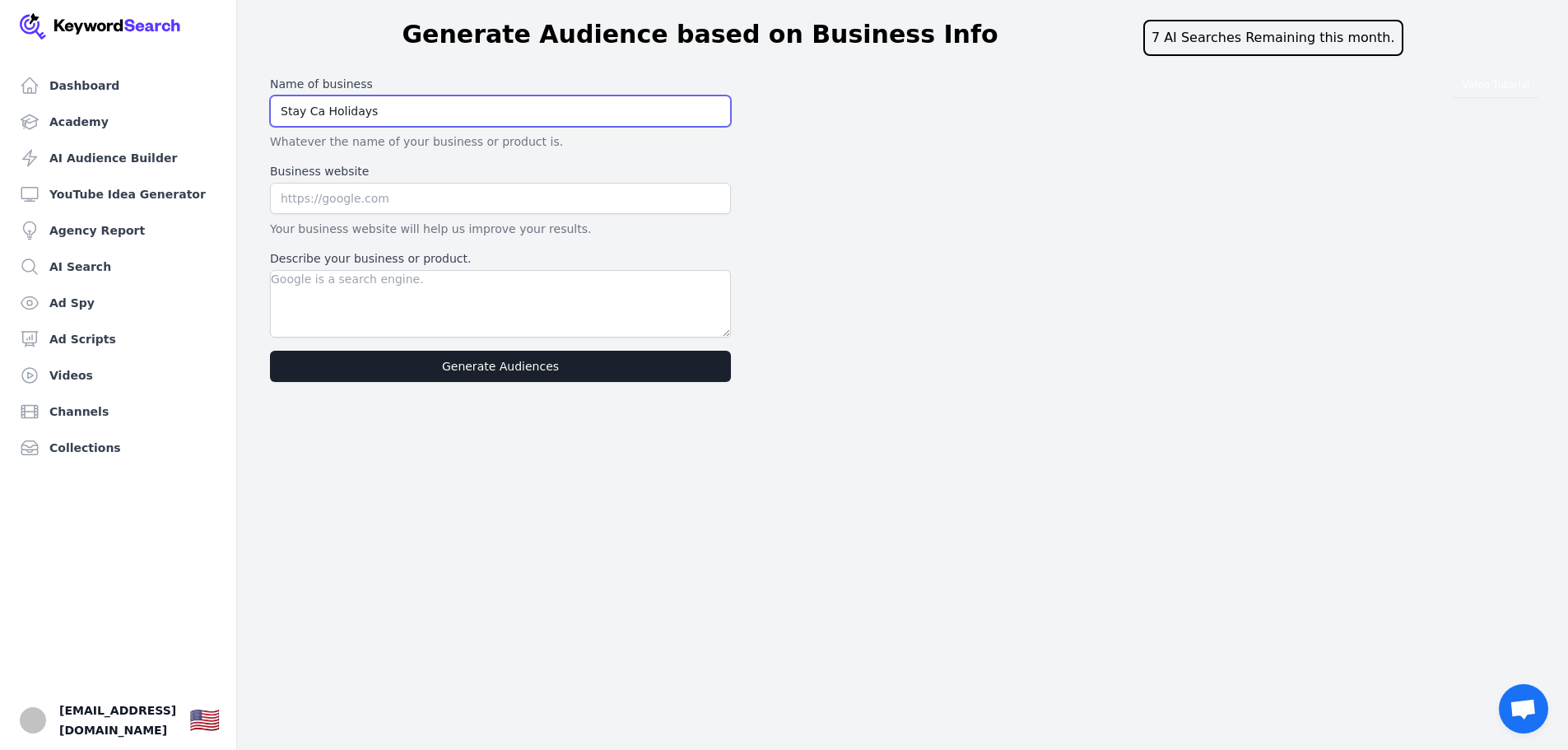
type input "Stay Ca Holidays"
click at [327, 204] on input "text" at bounding box center [501, 198] width 461 height 31
type input "[DOMAIN_NAME]"
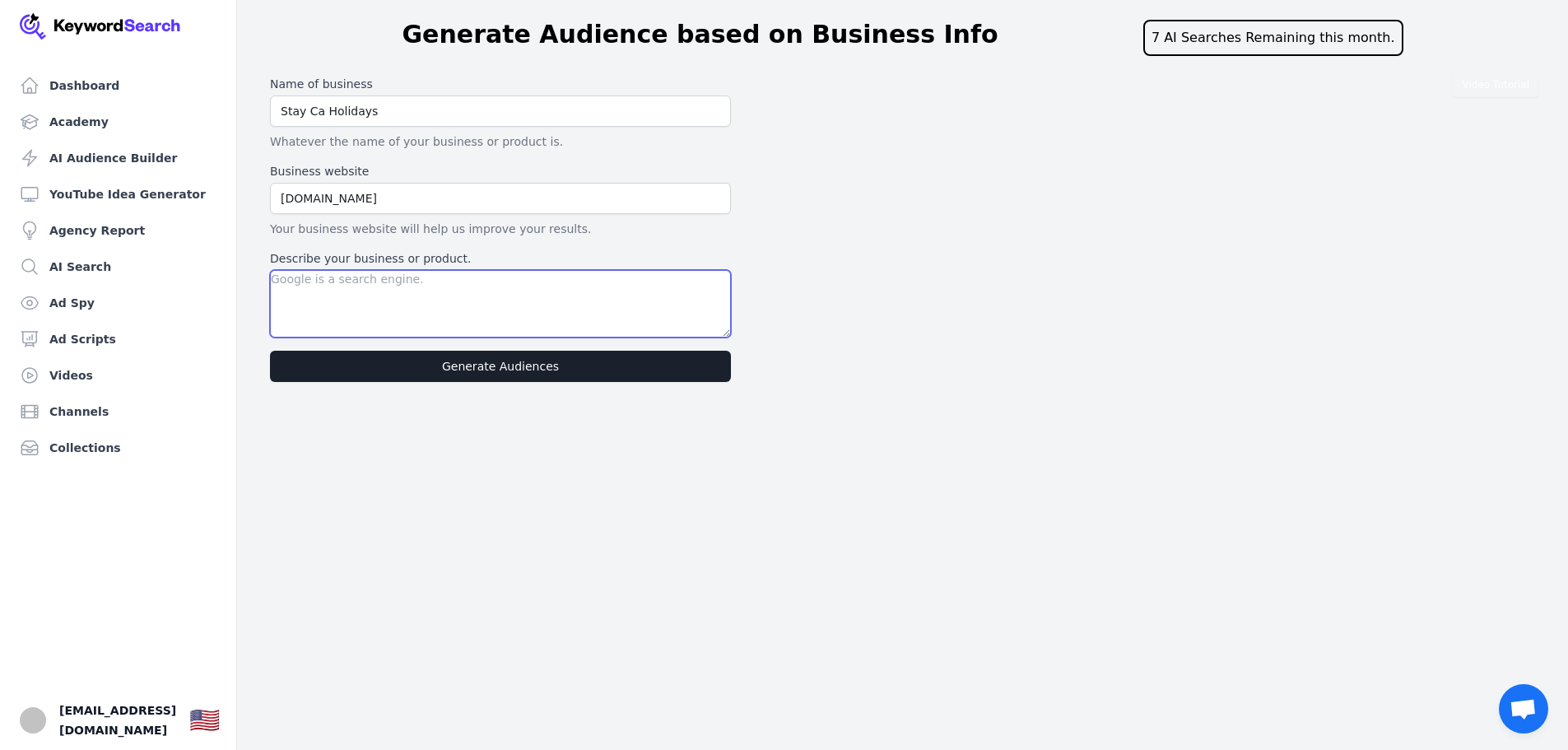
click at [409, 288] on textarea "Describe your business or product." at bounding box center [501, 303] width 461 height 67
type textarea "Self catering holidays in the [GEOGRAPHIC_DATA]"
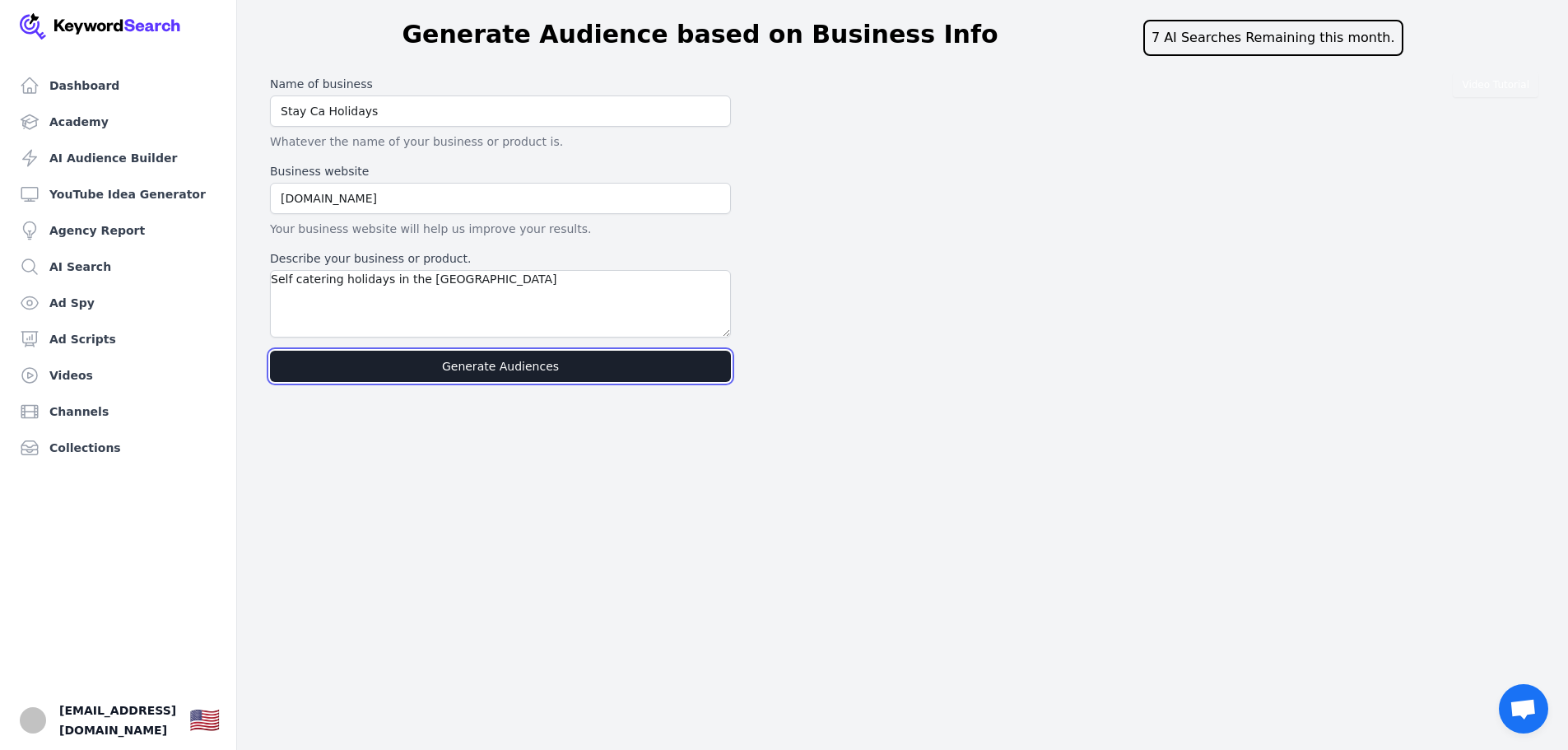
click at [497, 364] on button "Generate Audiences" at bounding box center [501, 366] width 461 height 31
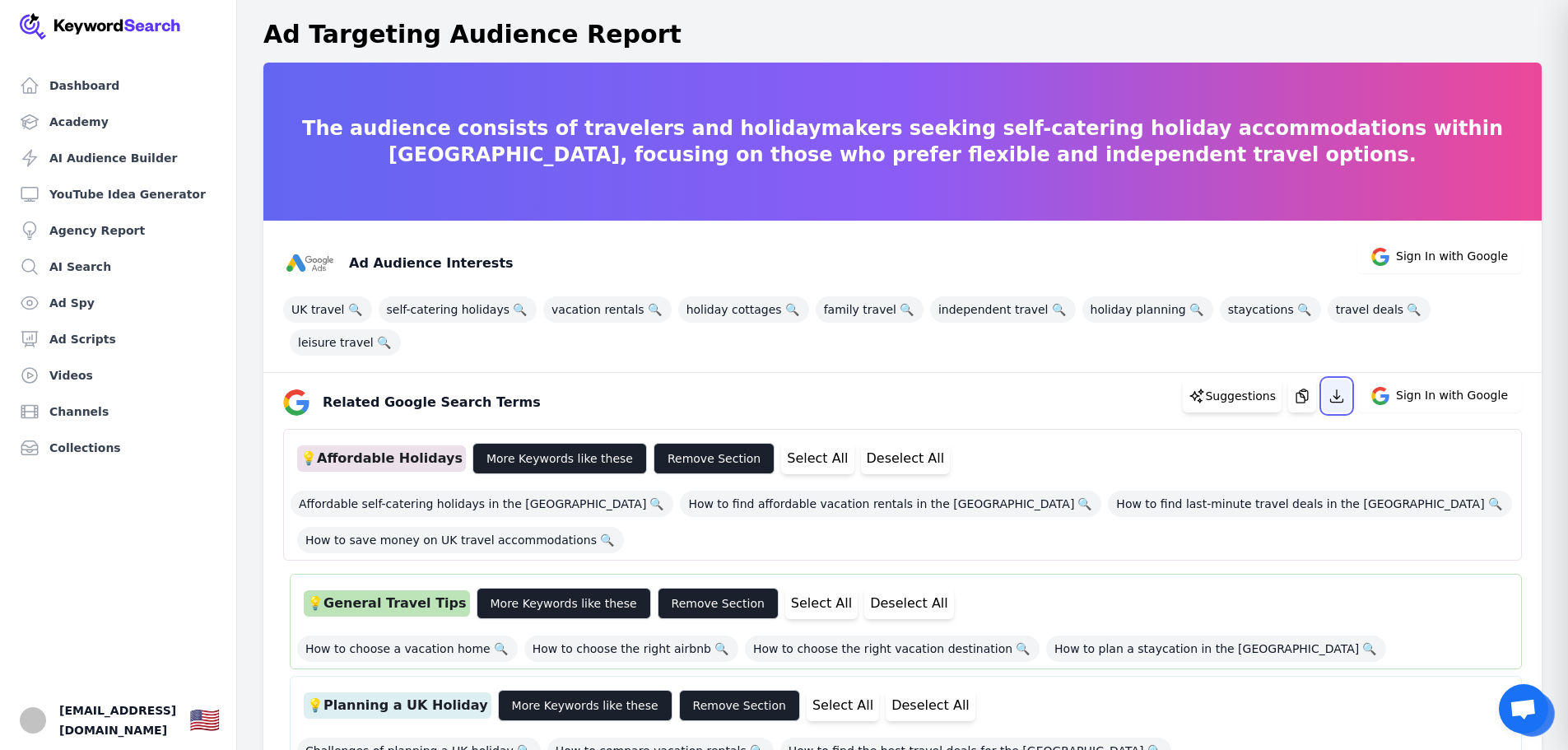
click at [1340, 390] on icon "button" at bounding box center [1337, 396] width 12 height 12
click at [790, 443] on button "Select All" at bounding box center [816, 458] width 72 height 31
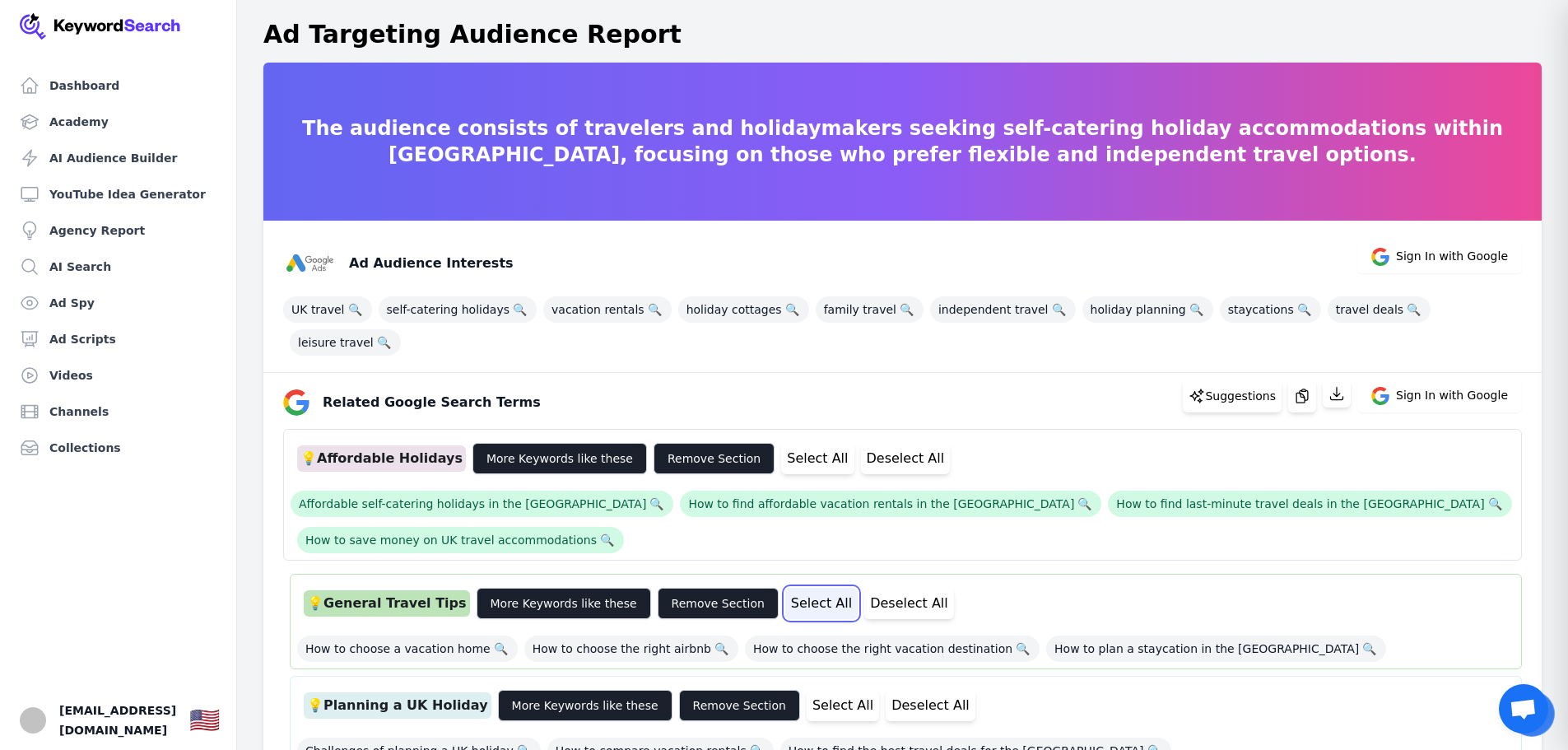
click at [786, 588] on button "Select All" at bounding box center [820, 603] width 72 height 31
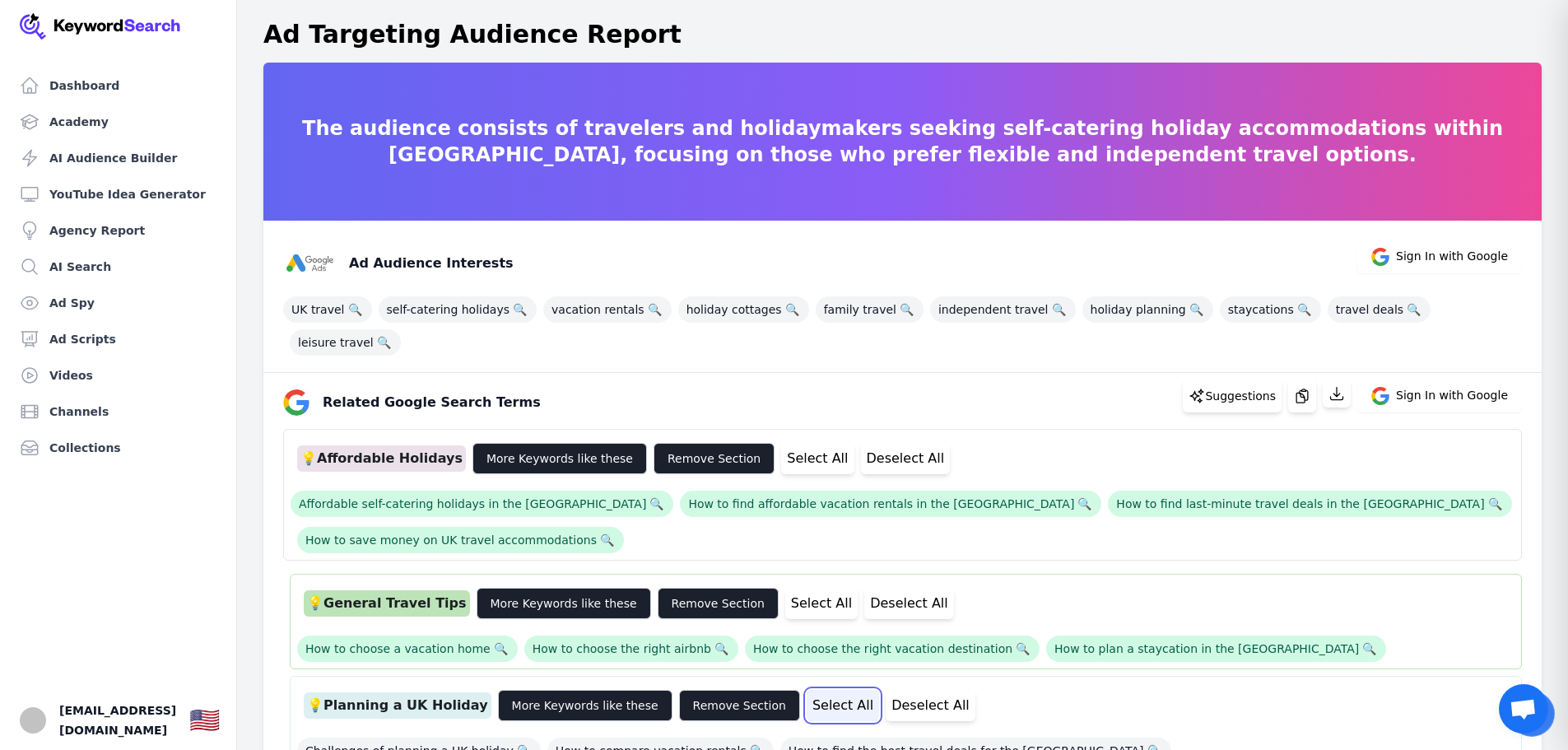
click at [817, 690] on button "Select All" at bounding box center [842, 705] width 72 height 31
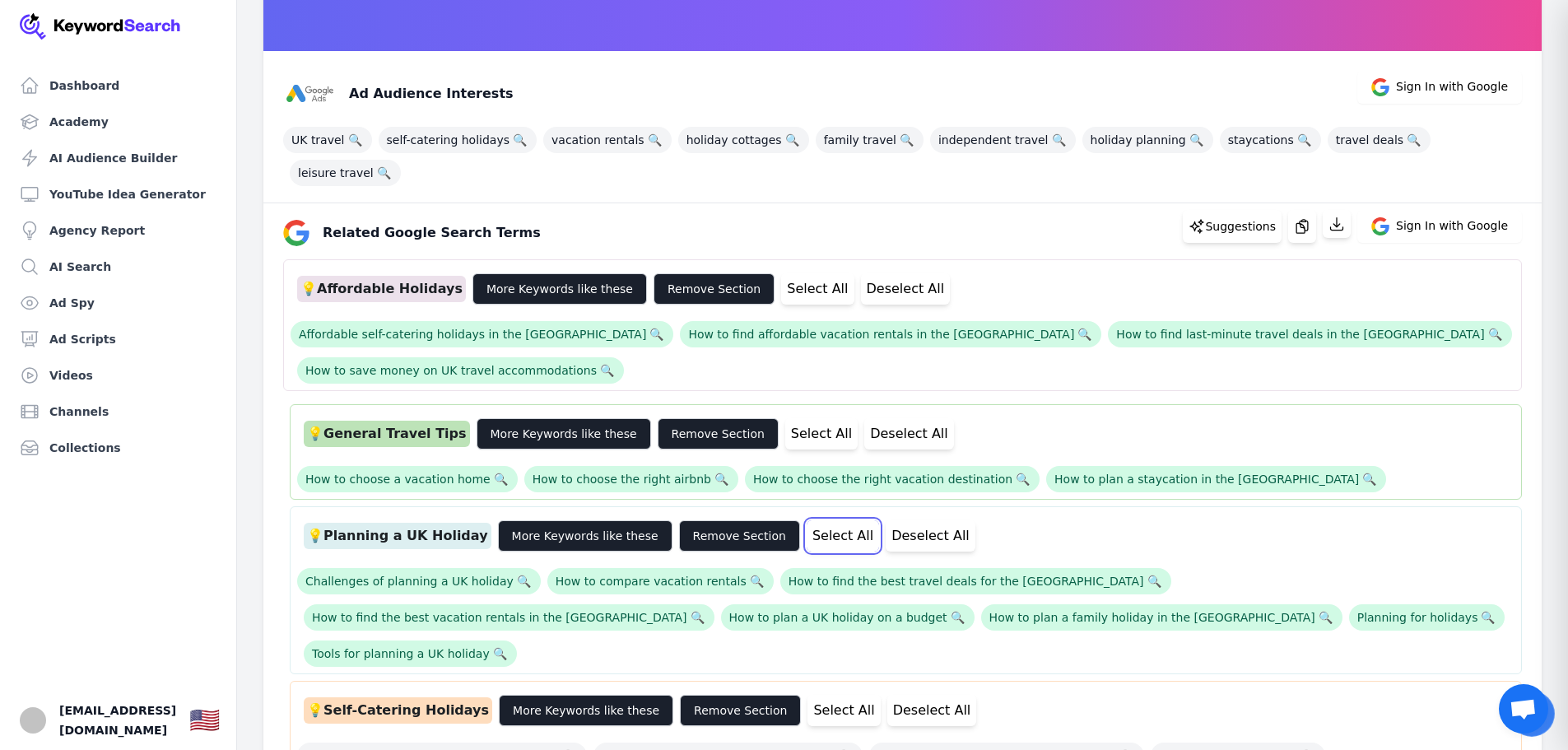
scroll to position [247, 0]
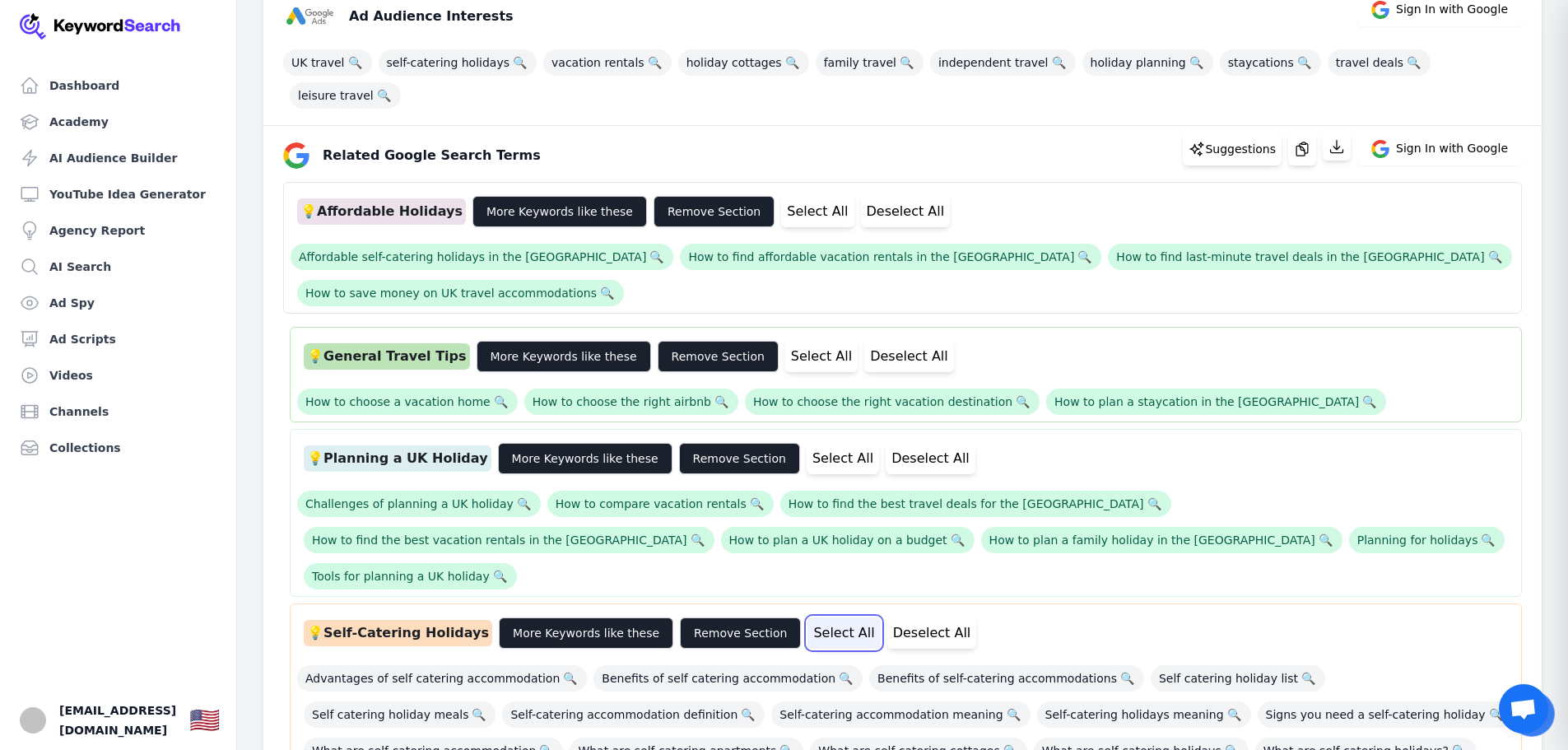
click at [807, 617] on button "Select All" at bounding box center [843, 633] width 72 height 31
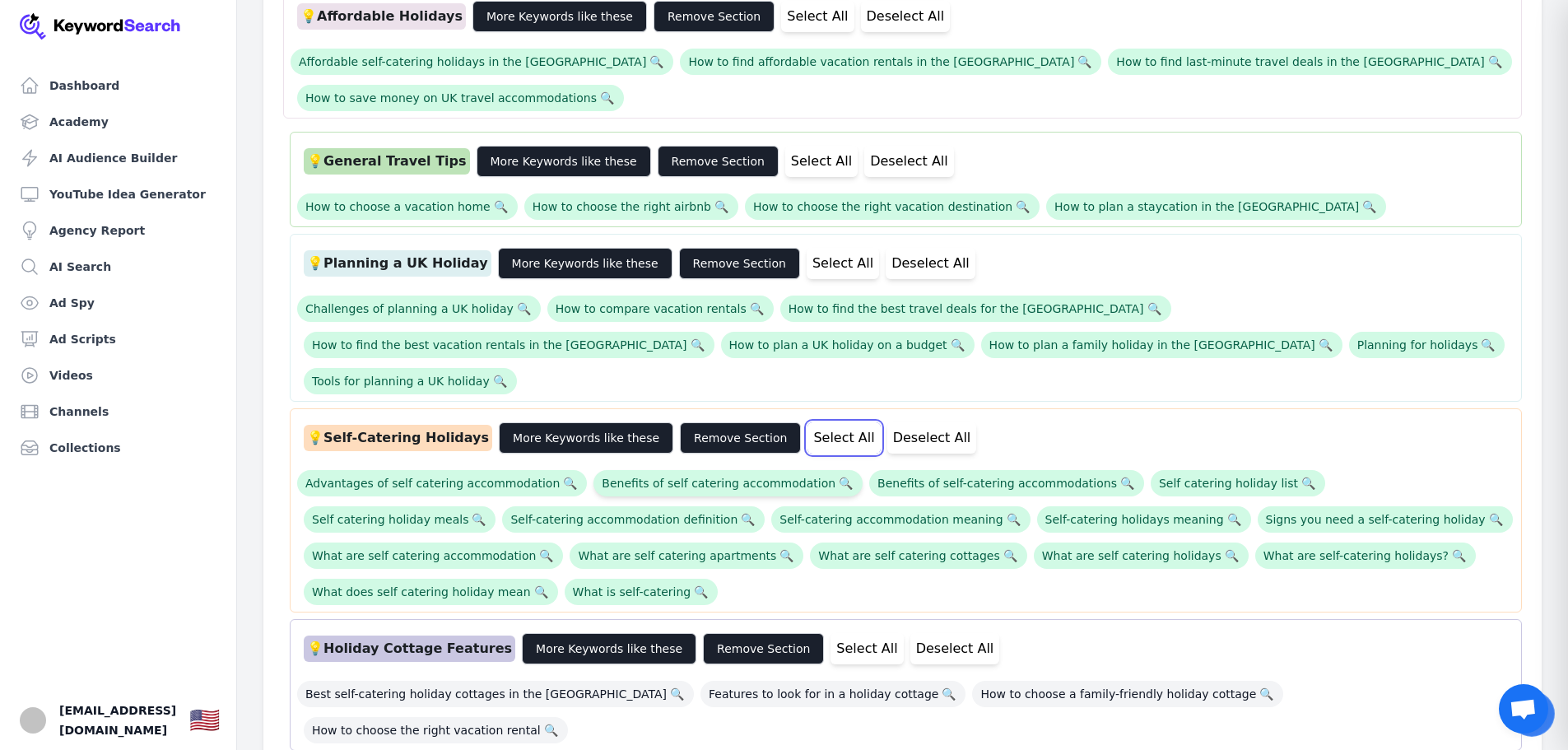
scroll to position [494, 0]
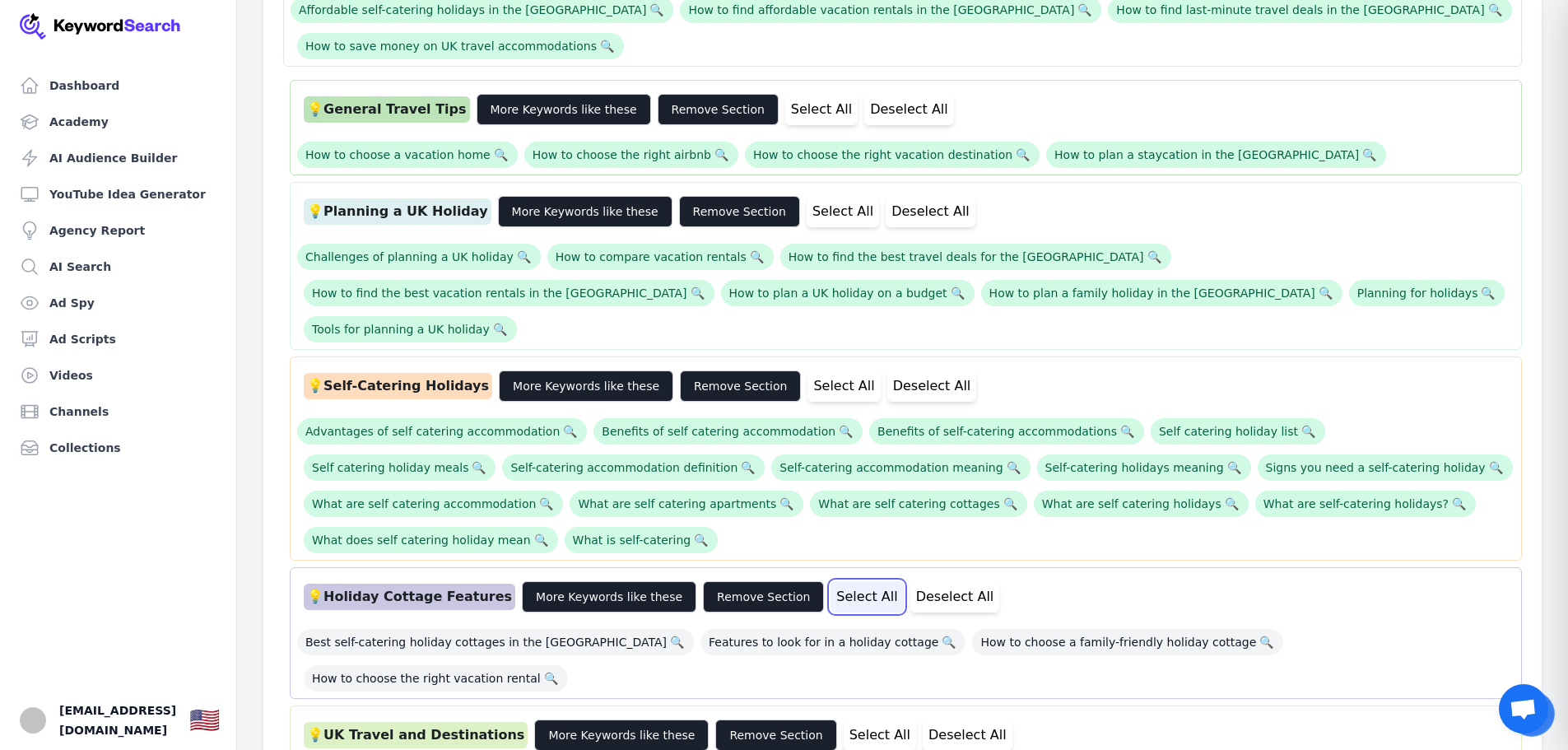
click at [830, 581] on button "Select All" at bounding box center [866, 597] width 72 height 31
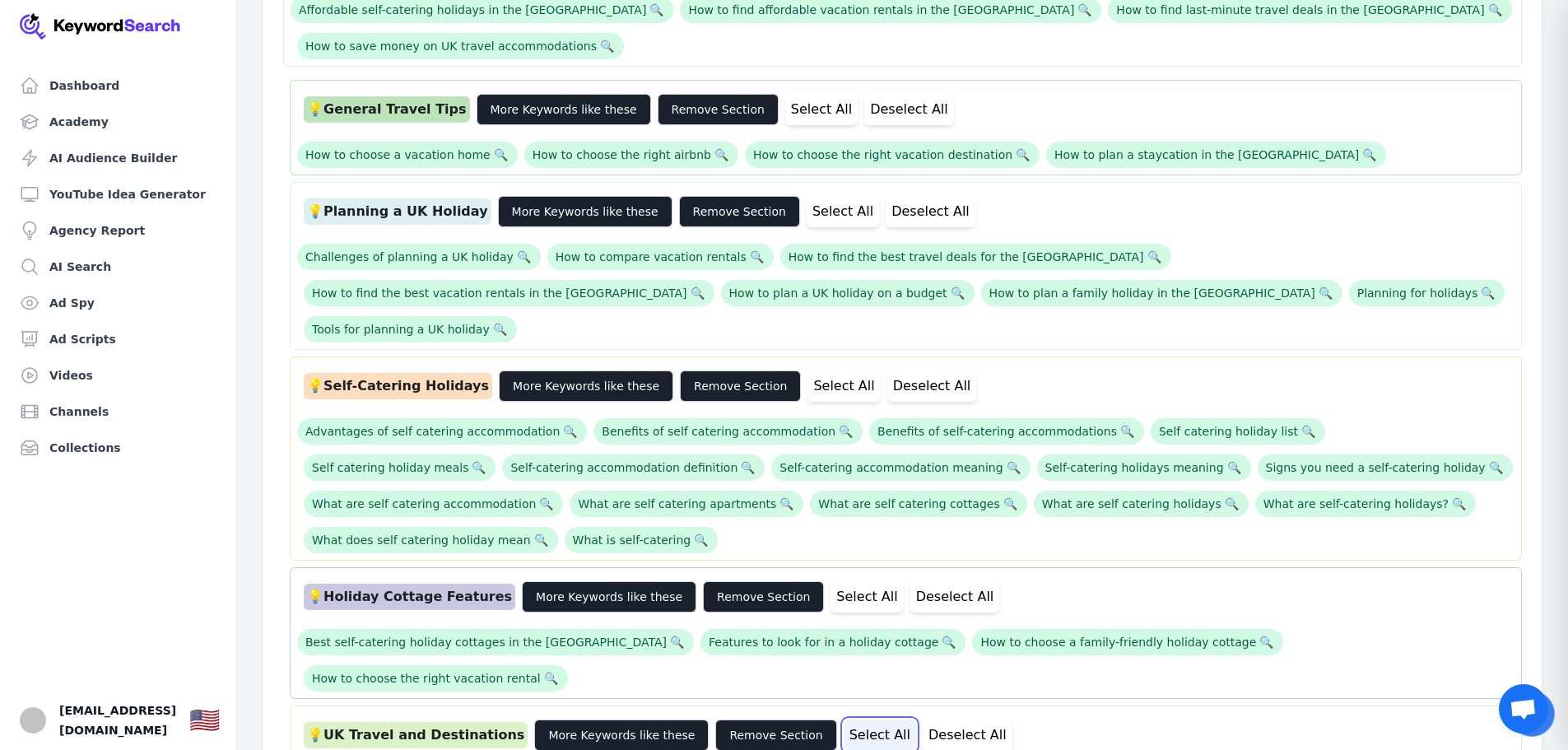
click at [844, 719] on button "Select All" at bounding box center [879, 735] width 72 height 31
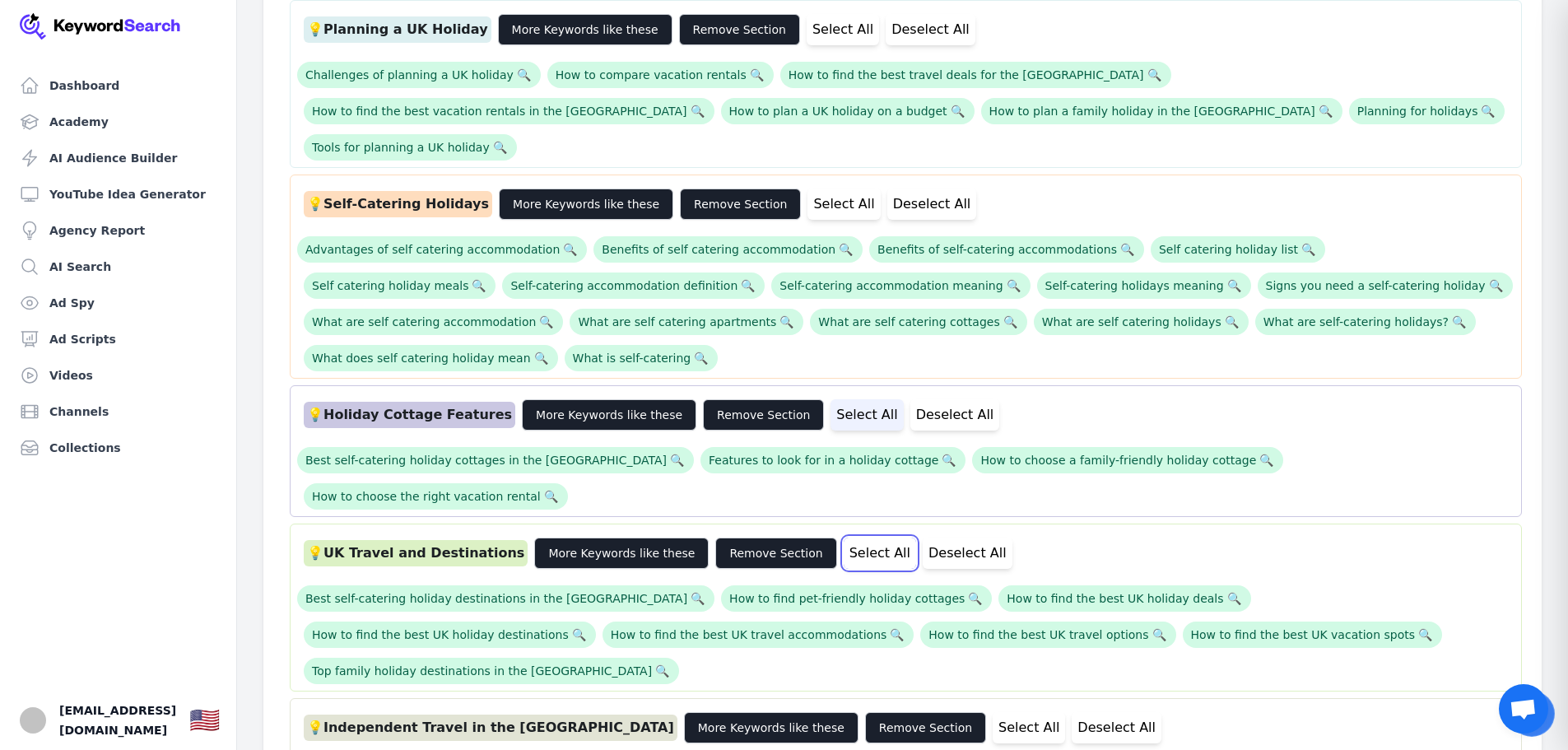
scroll to position [741, 0]
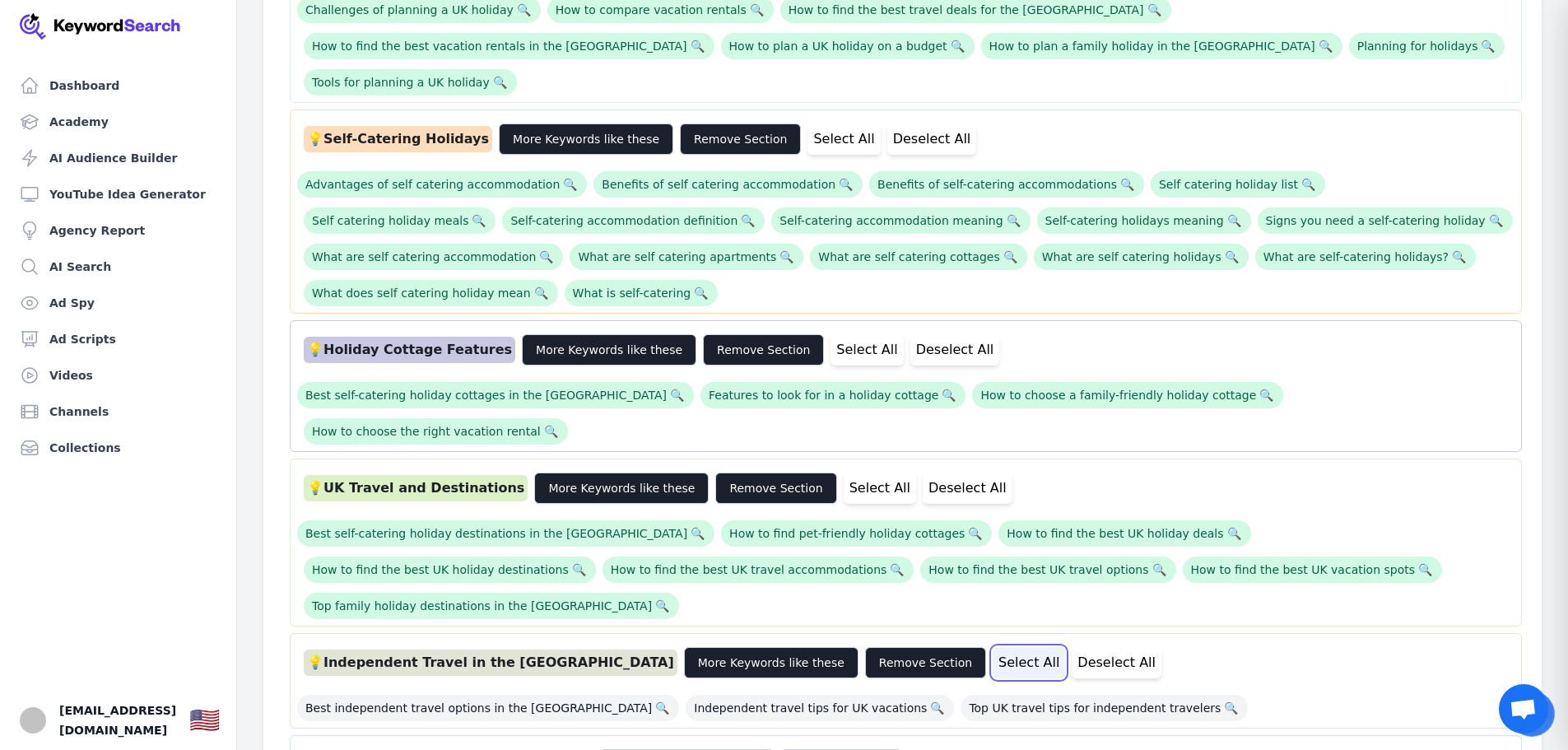
click at [993, 647] on button "Select All" at bounding box center [1028, 663] width 72 height 31
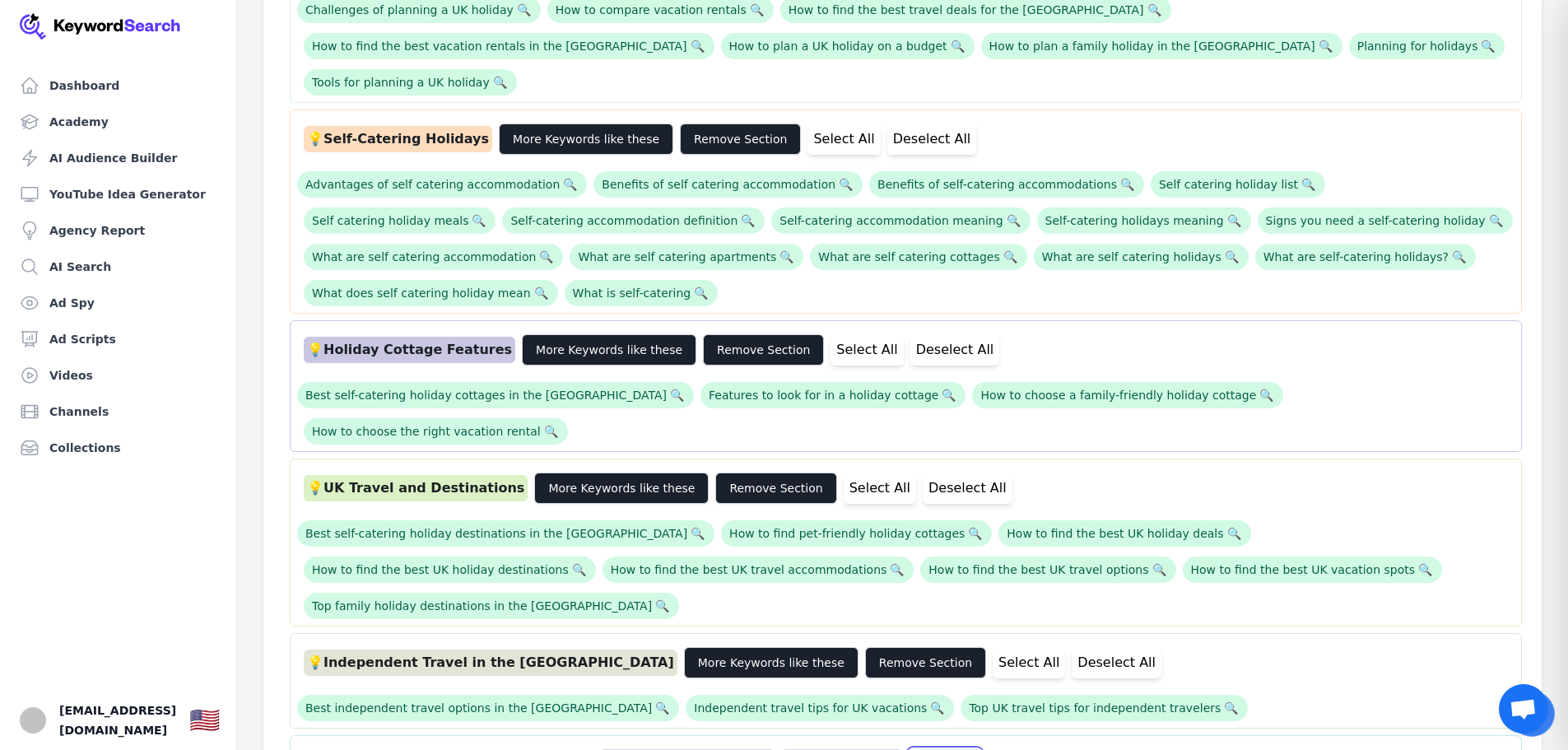
click at [908, 749] on button "Select All" at bounding box center [944, 765] width 72 height 31
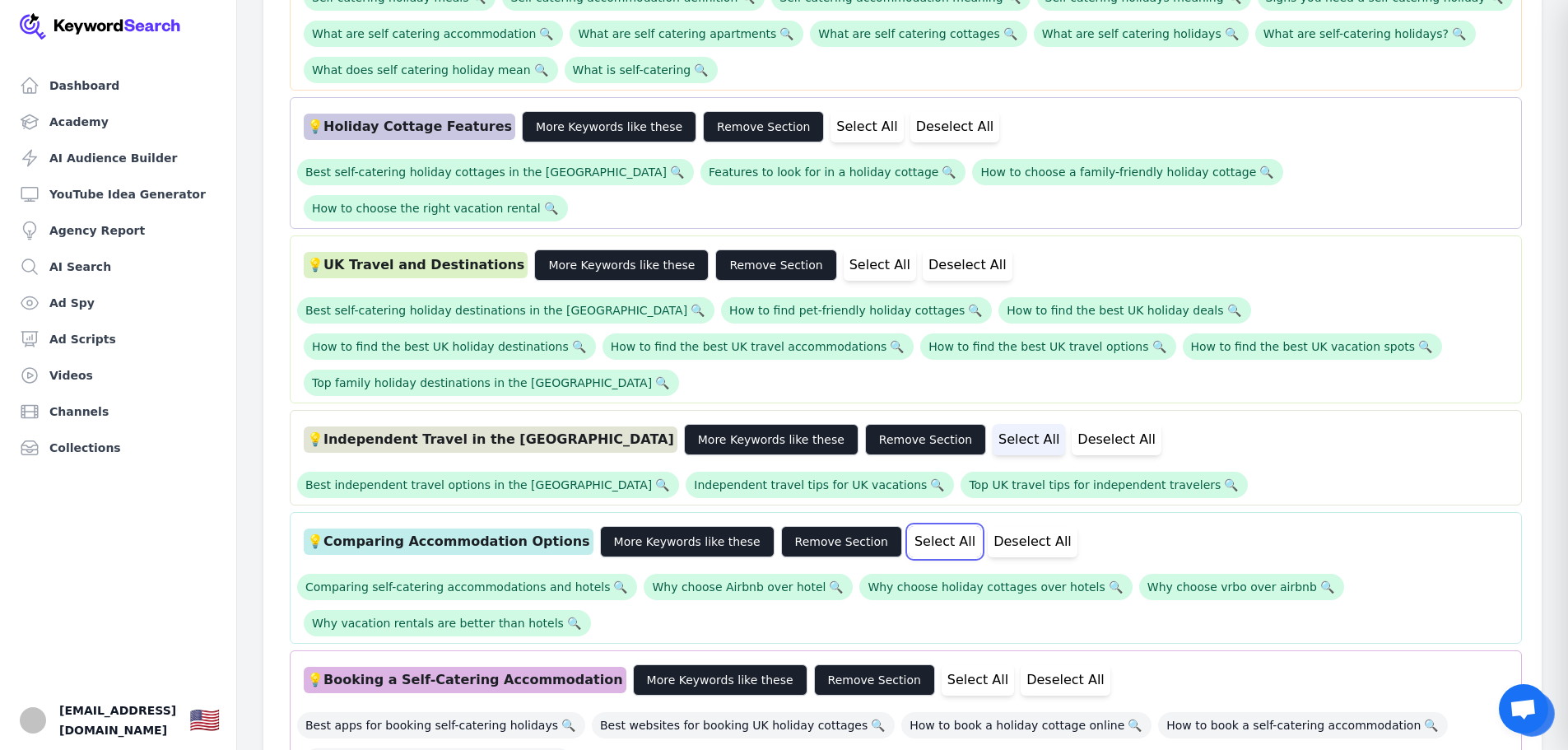
scroll to position [1070, 0]
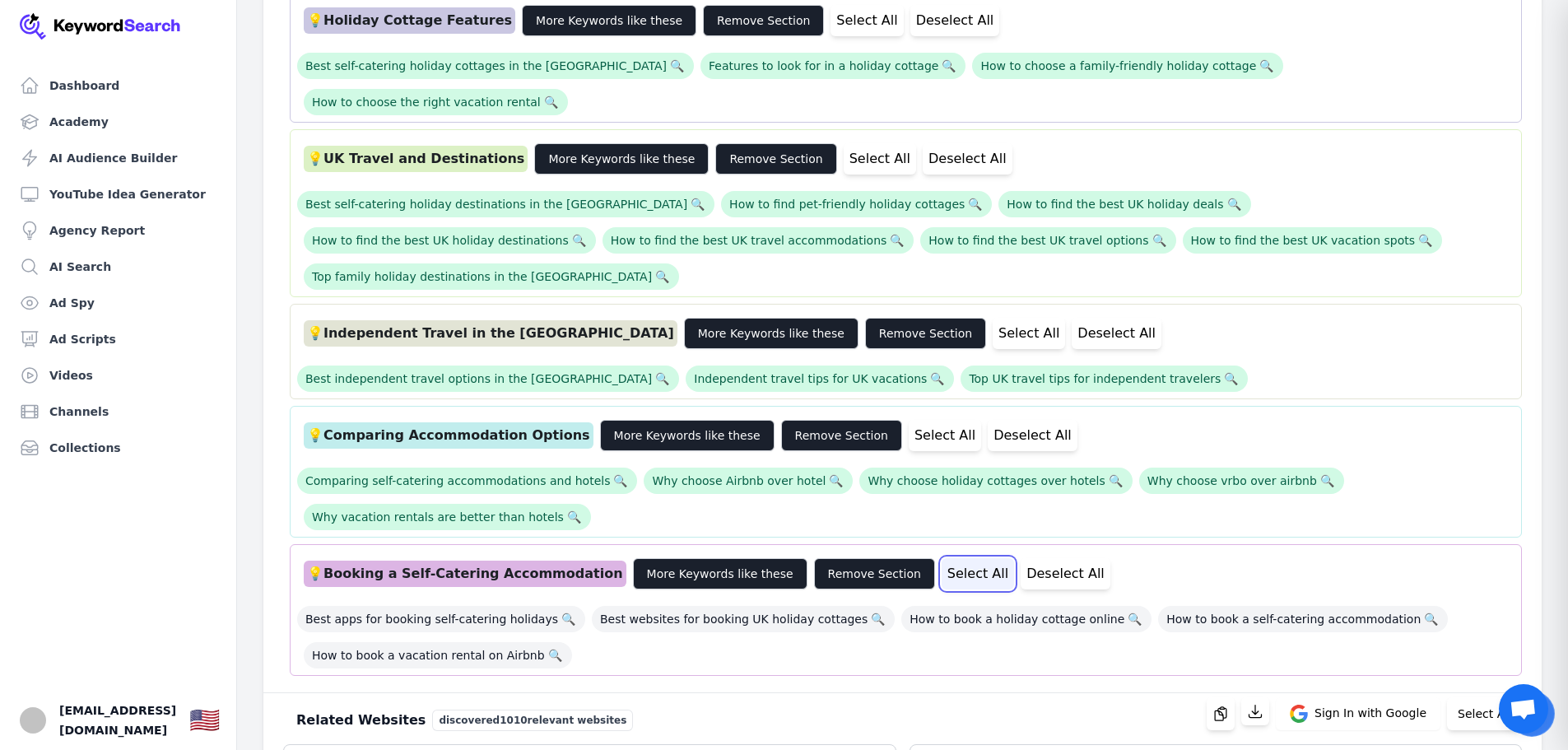
click at [941, 558] on button "Select All" at bounding box center [977, 573] width 72 height 31
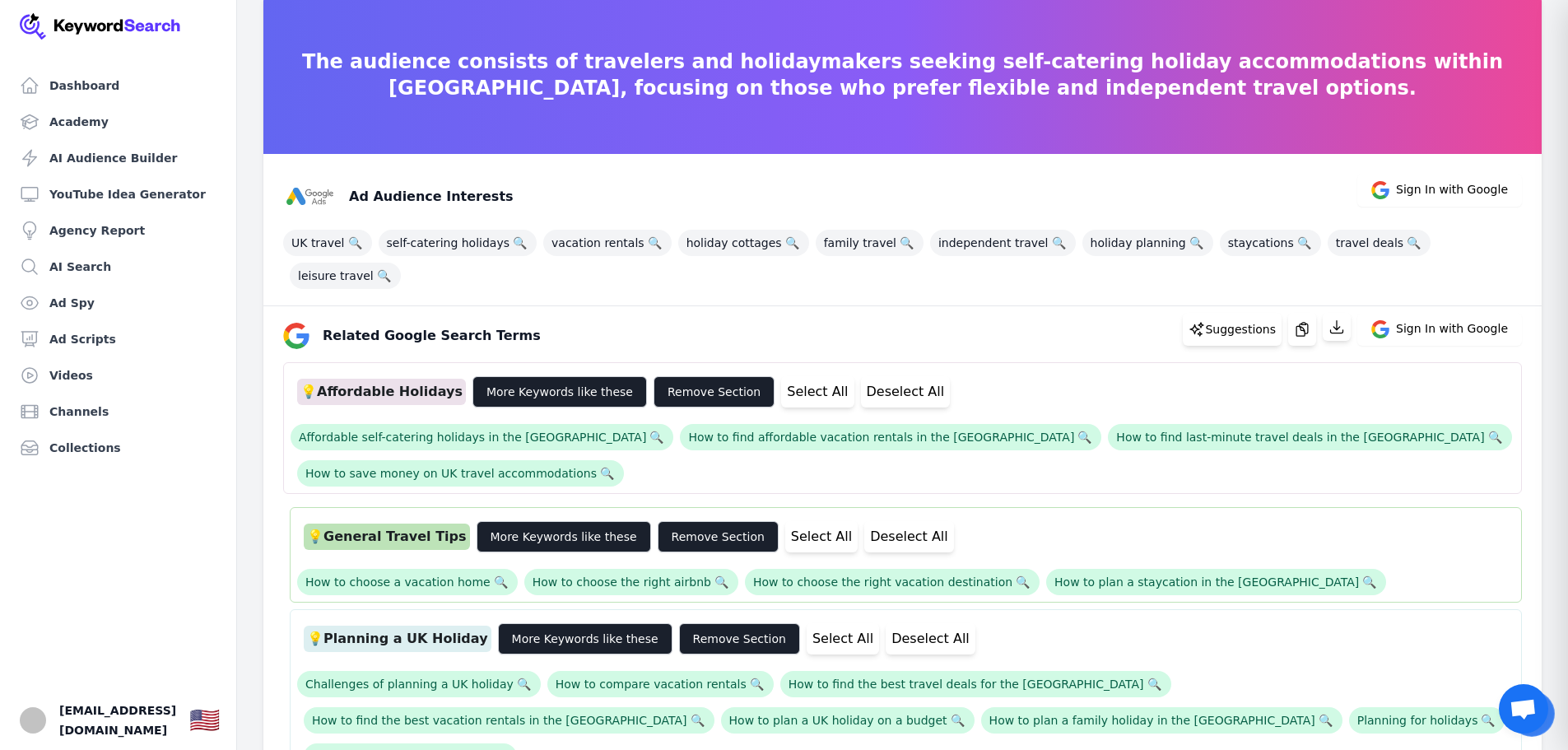
scroll to position [0, 0]
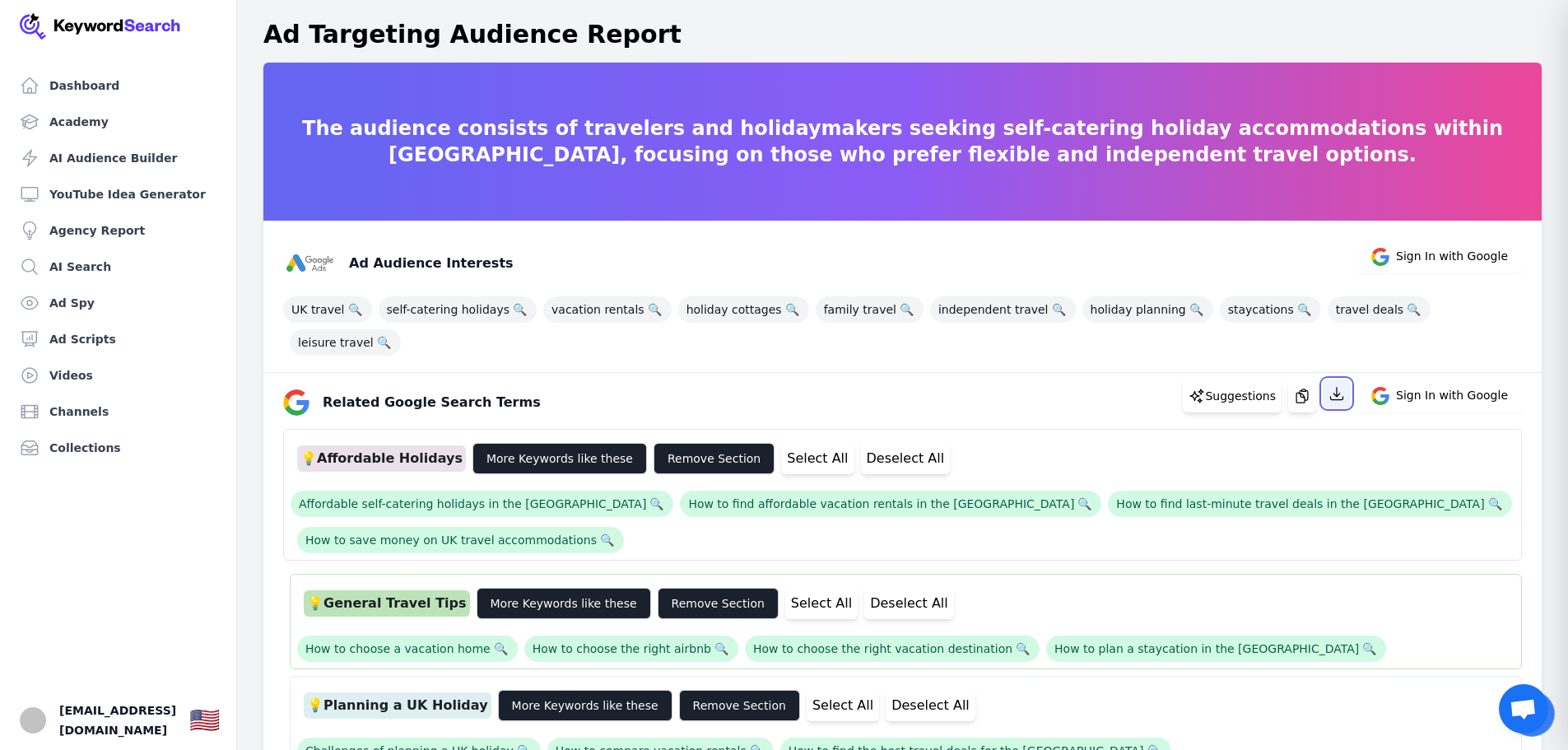
click at [1345, 385] on icon "button" at bounding box center [1337, 394] width 17 height 17
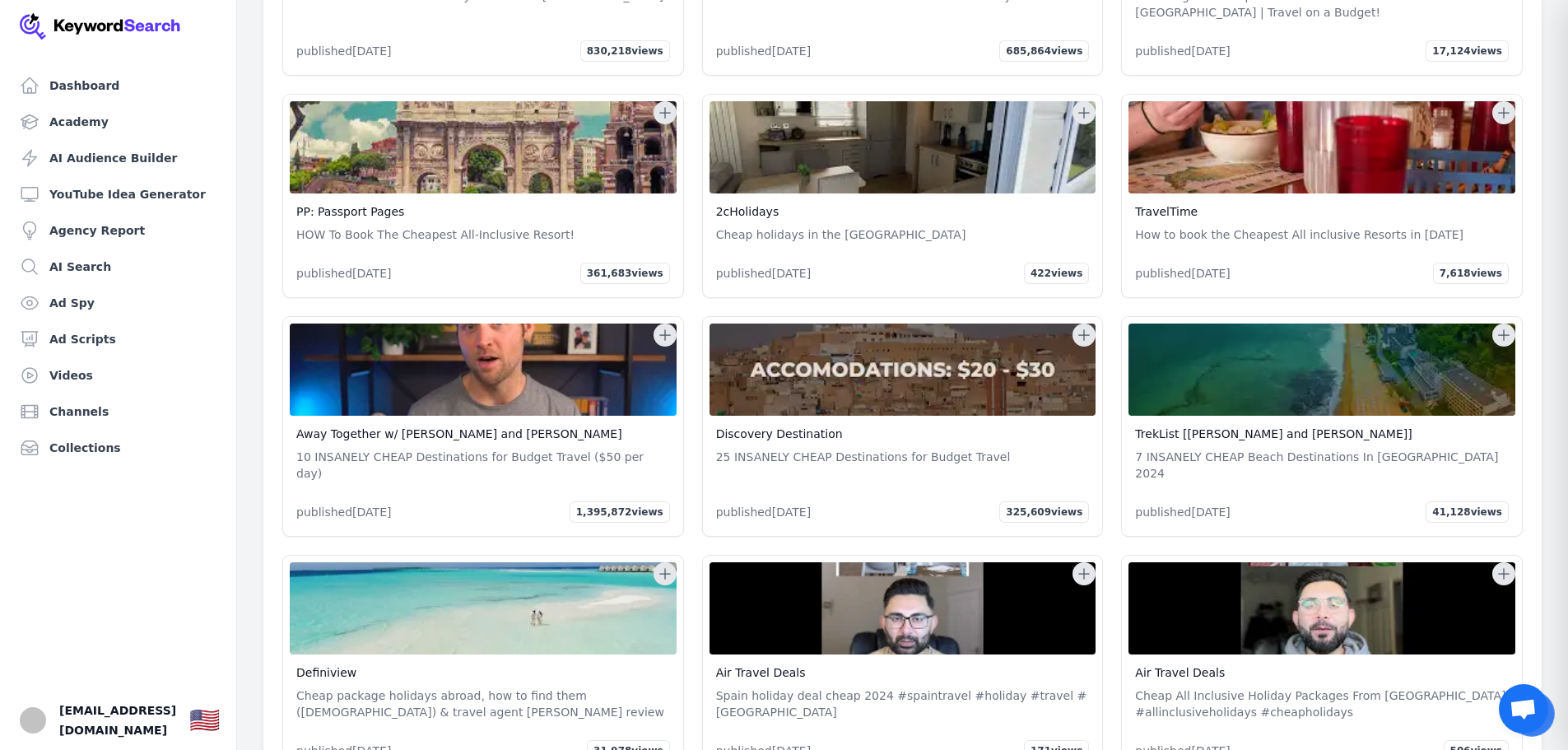
scroll to position [92135, 0]
